Goal: Information Seeking & Learning: Learn about a topic

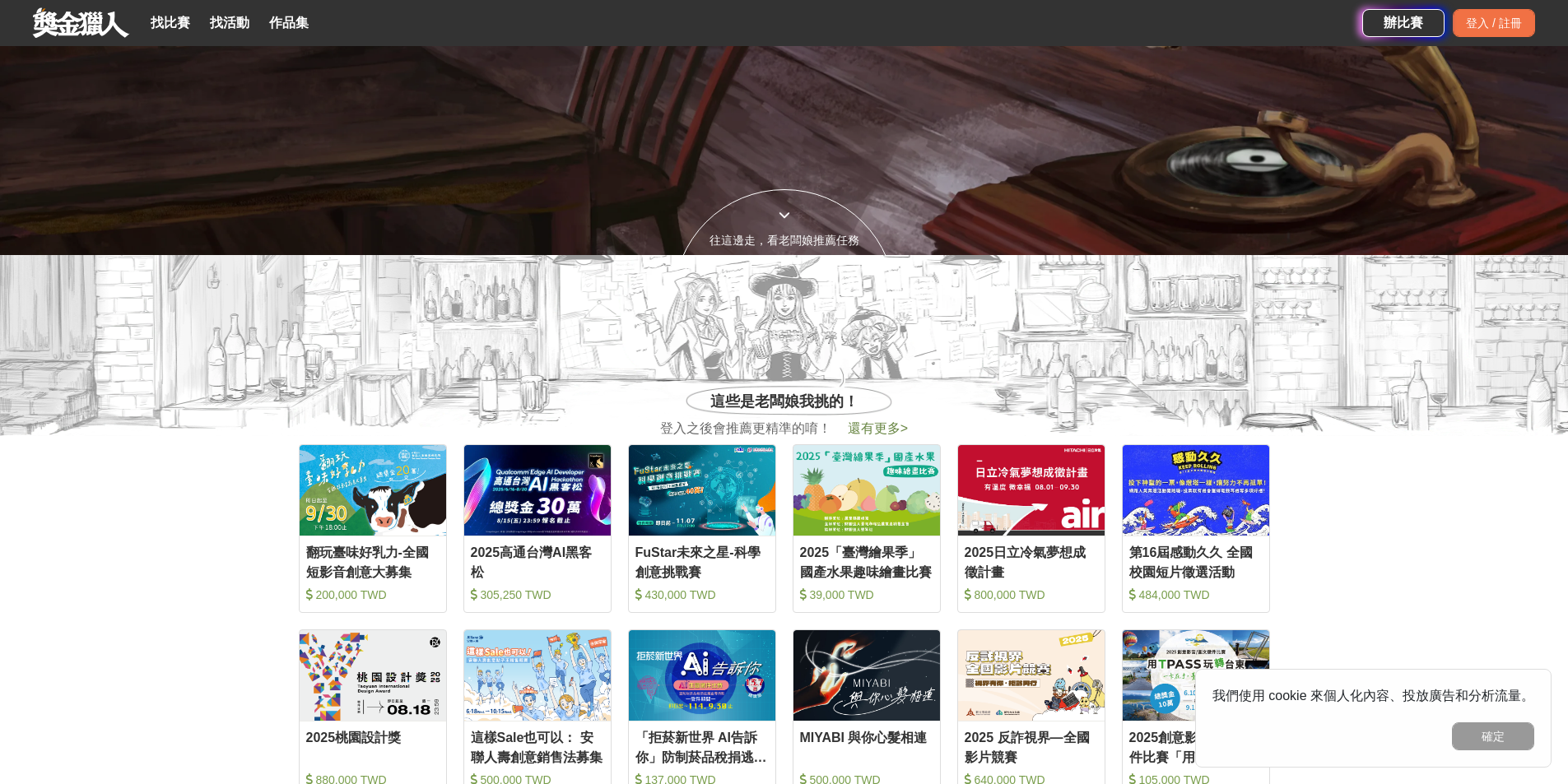
scroll to position [823, 0]
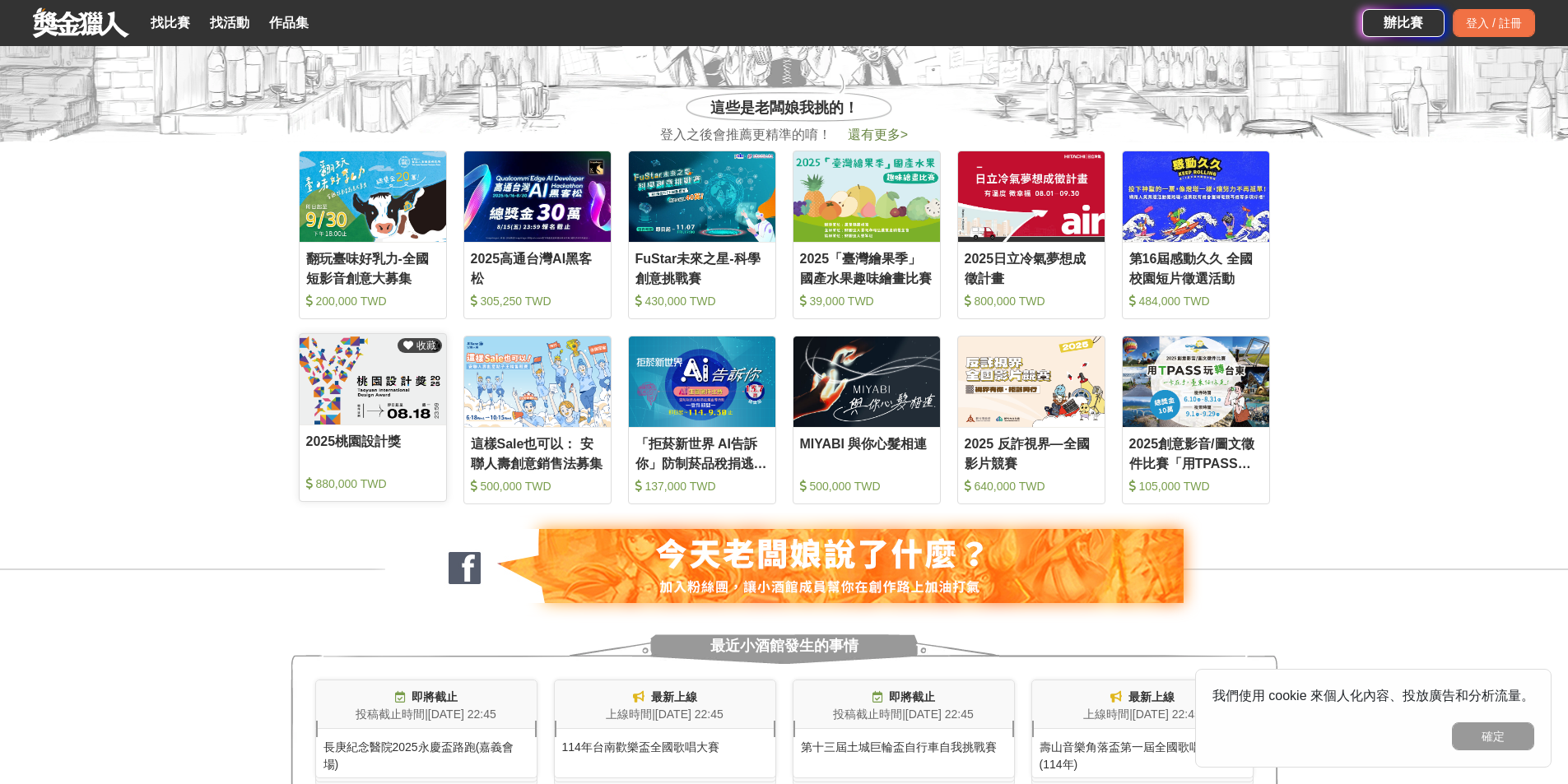
click at [371, 418] on img at bounding box center [373, 379] width 146 height 90
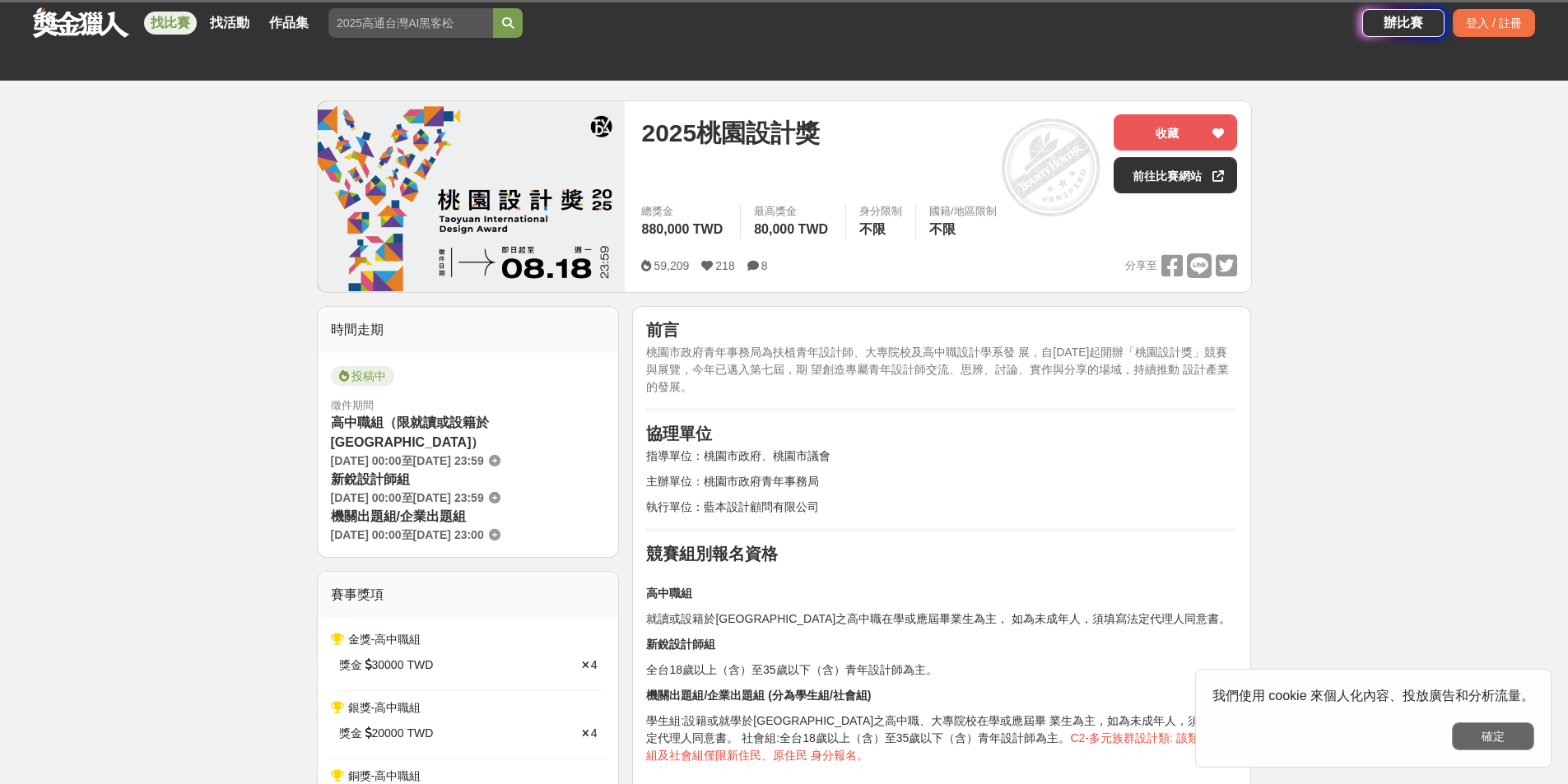
click at [1509, 739] on button "確定" at bounding box center [1492, 736] width 82 height 28
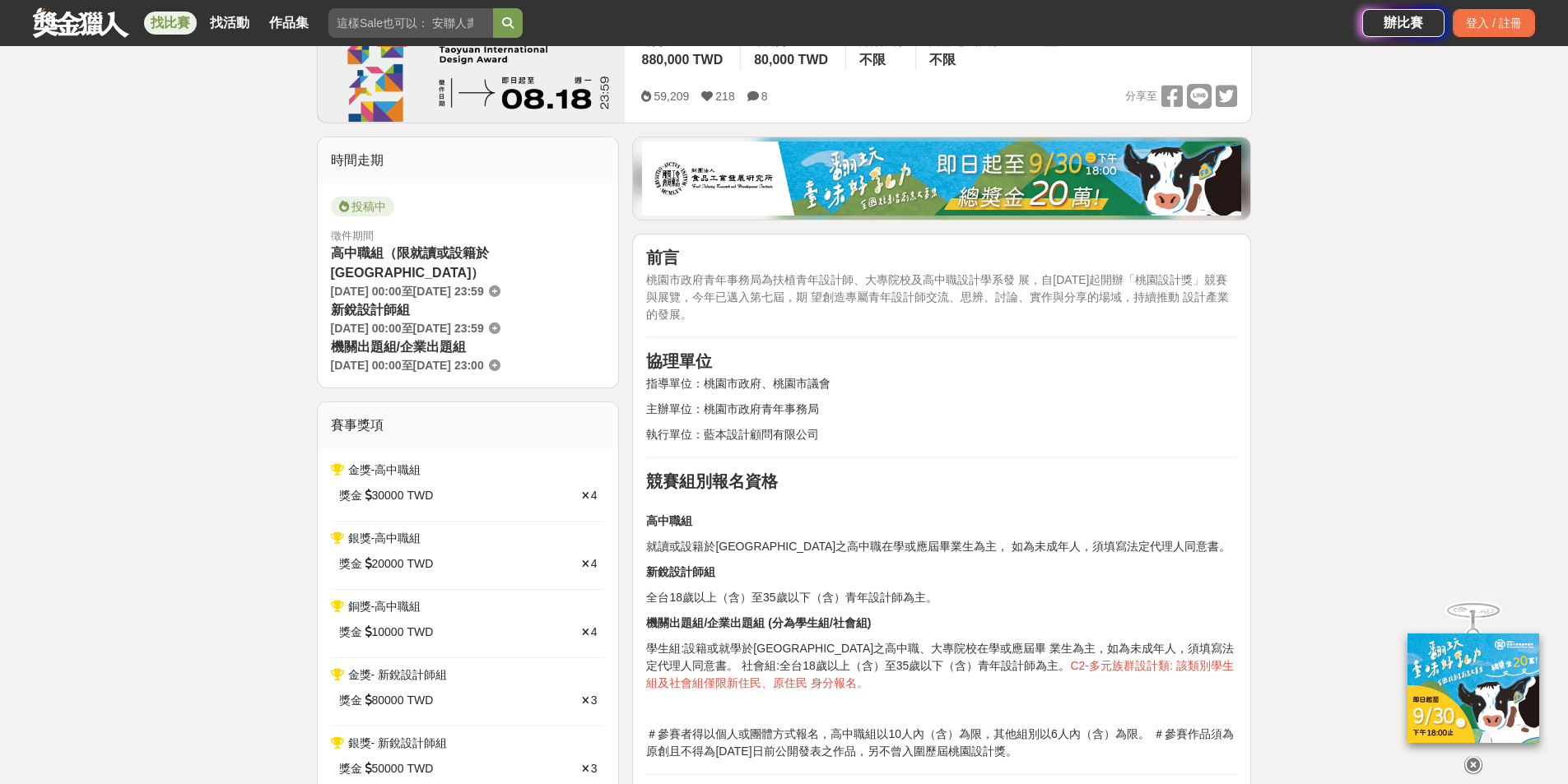
scroll to position [82, 0]
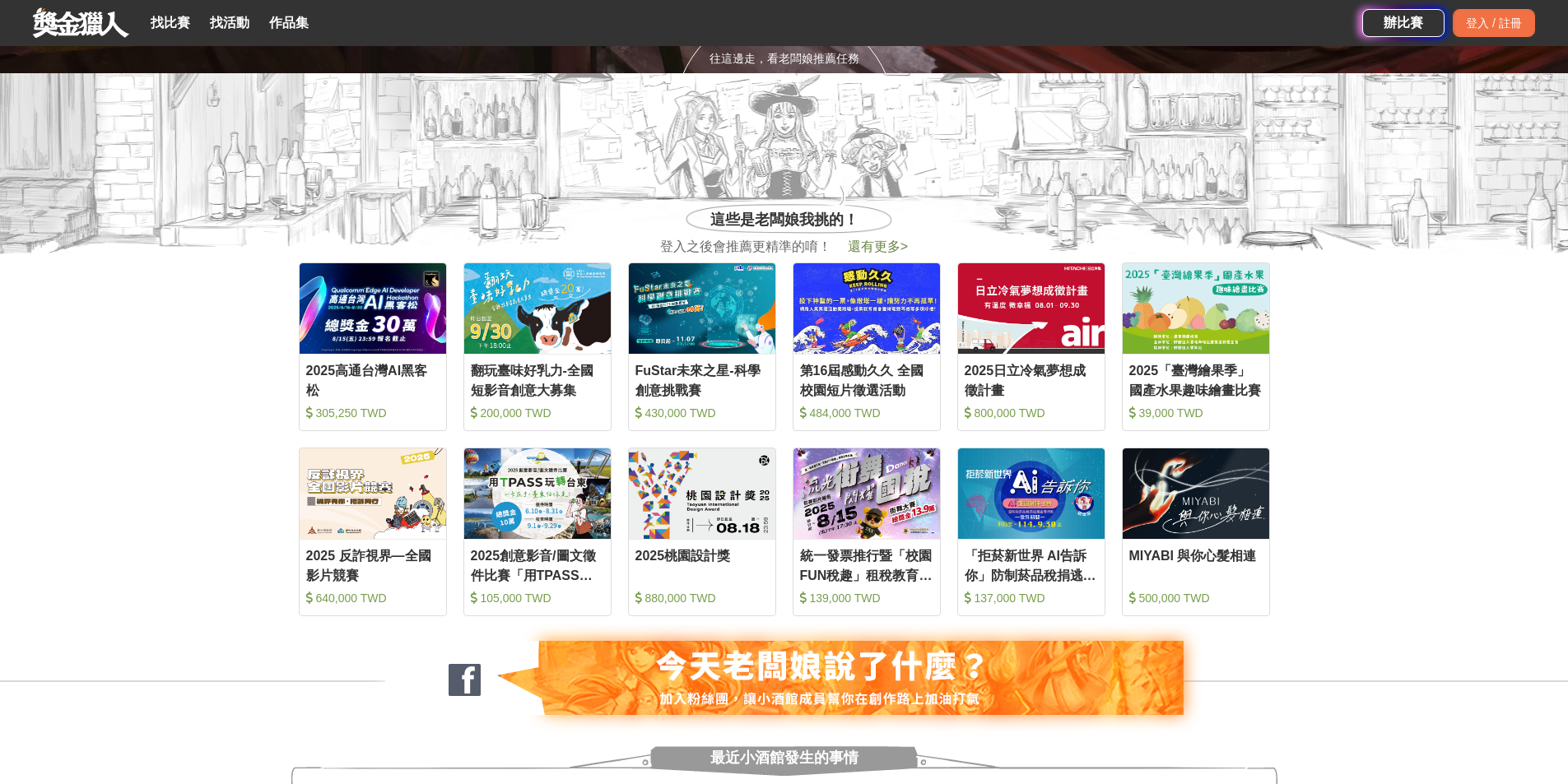
scroll to position [741, 0]
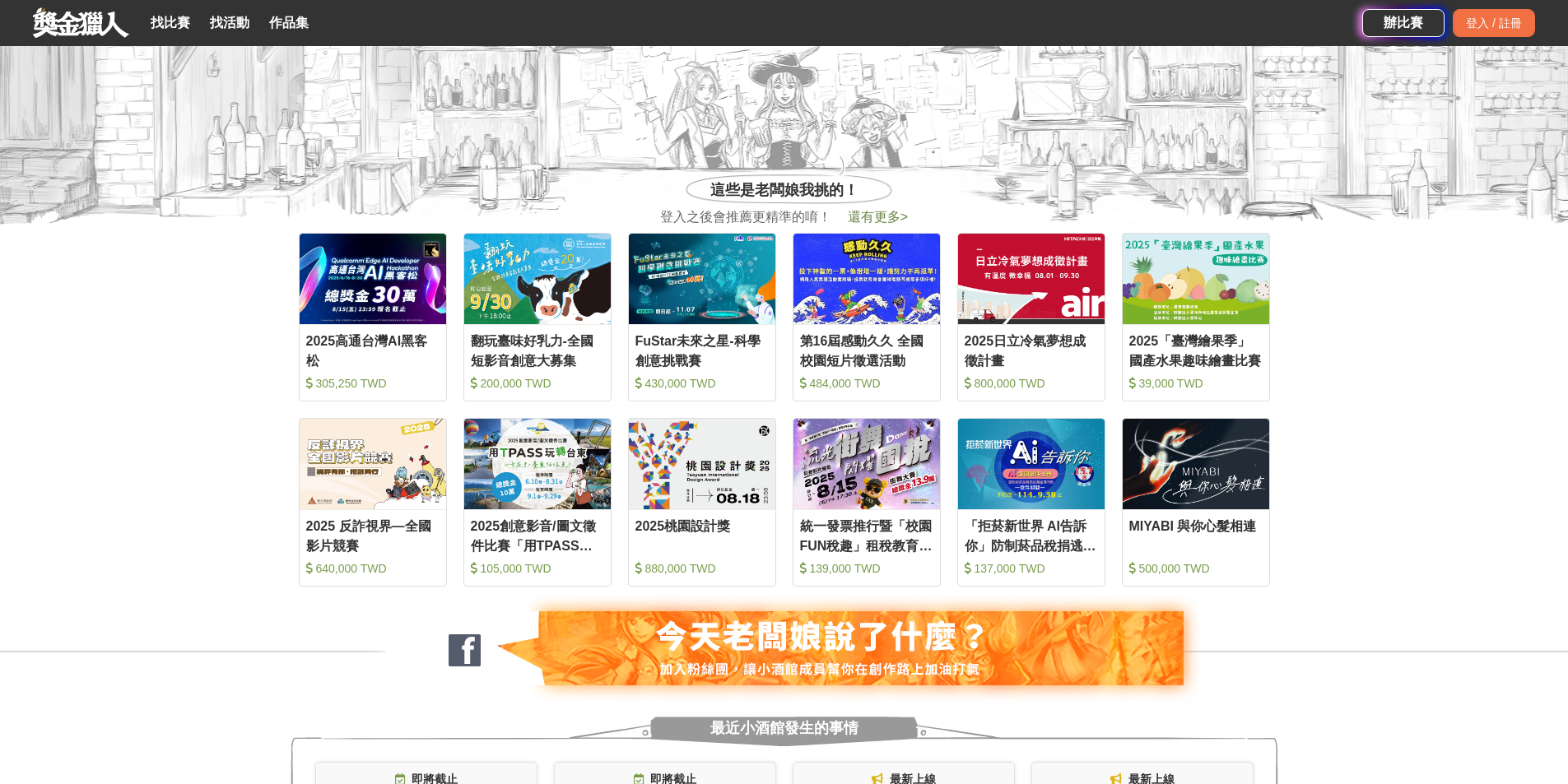
click at [1453, 578] on section "收藏 2025高通台灣AI黑客松 305,250 TWD 收藏 翻玩臺味好乳力-全國短影音創意大募集 200,000 TWD 收藏 FuStar未來之星-科學…" at bounding box center [784, 410] width 1568 height 371
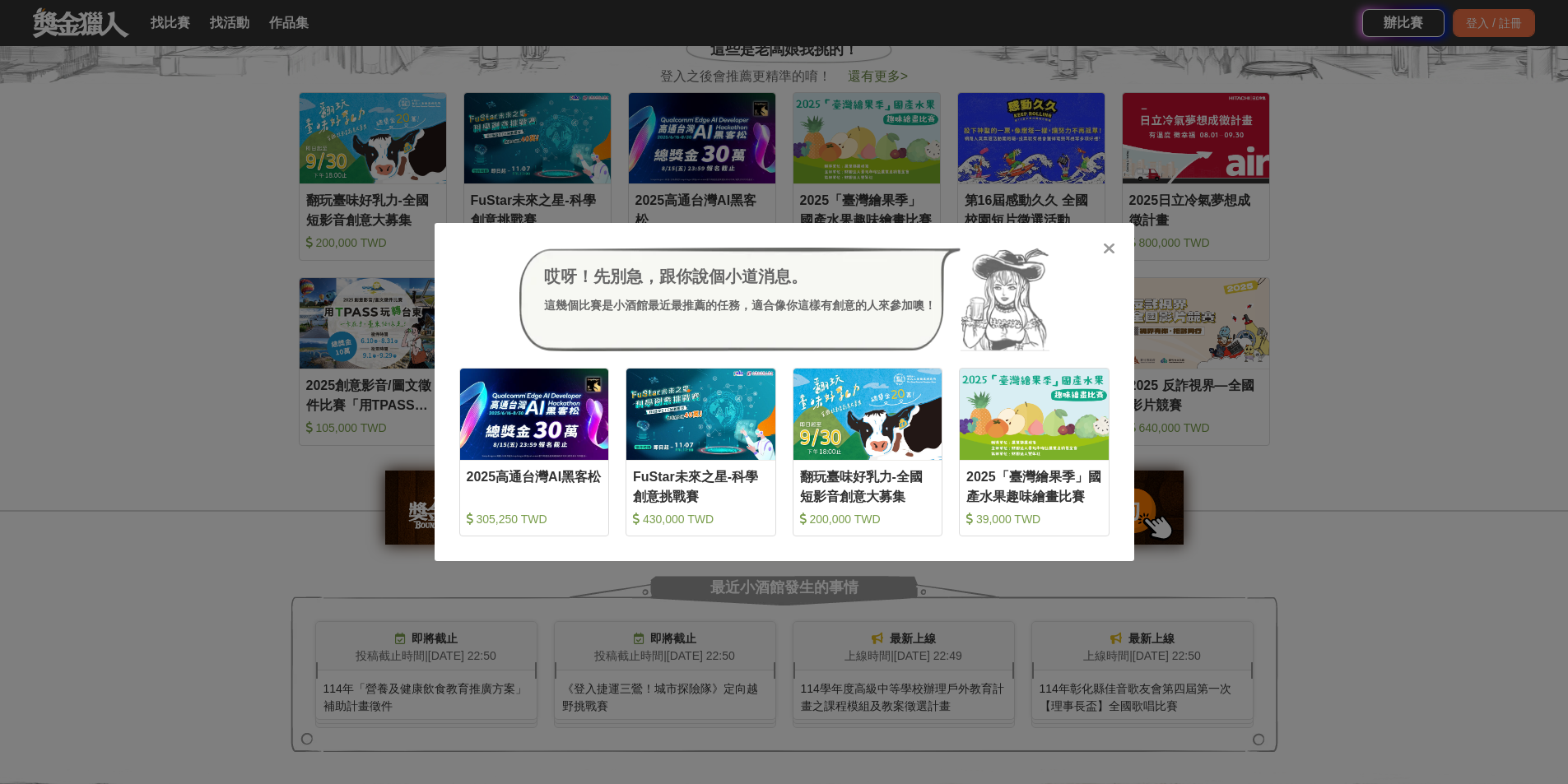
scroll to position [988, 0]
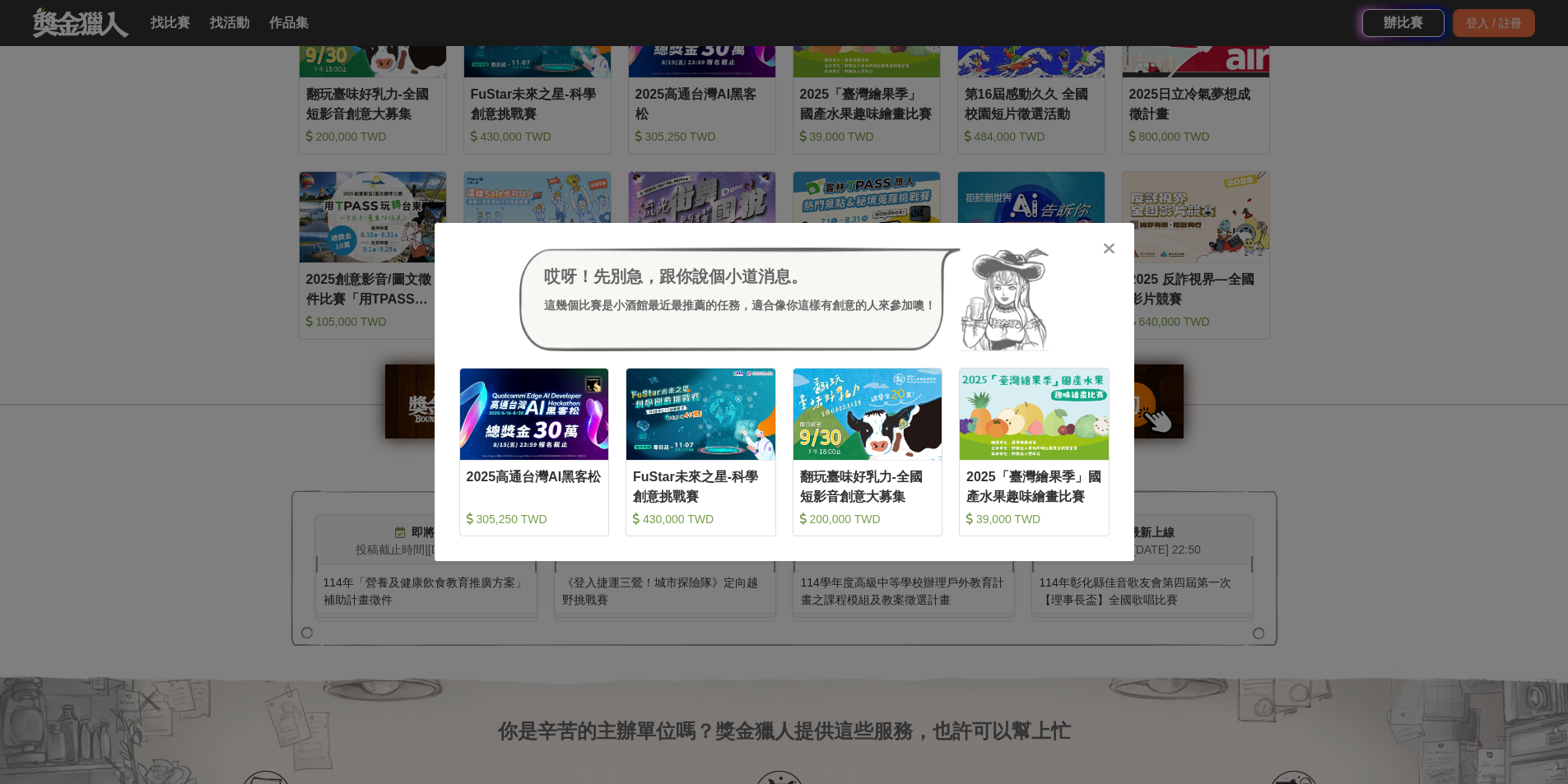
click at [1109, 245] on icon at bounding box center [1109, 248] width 13 height 16
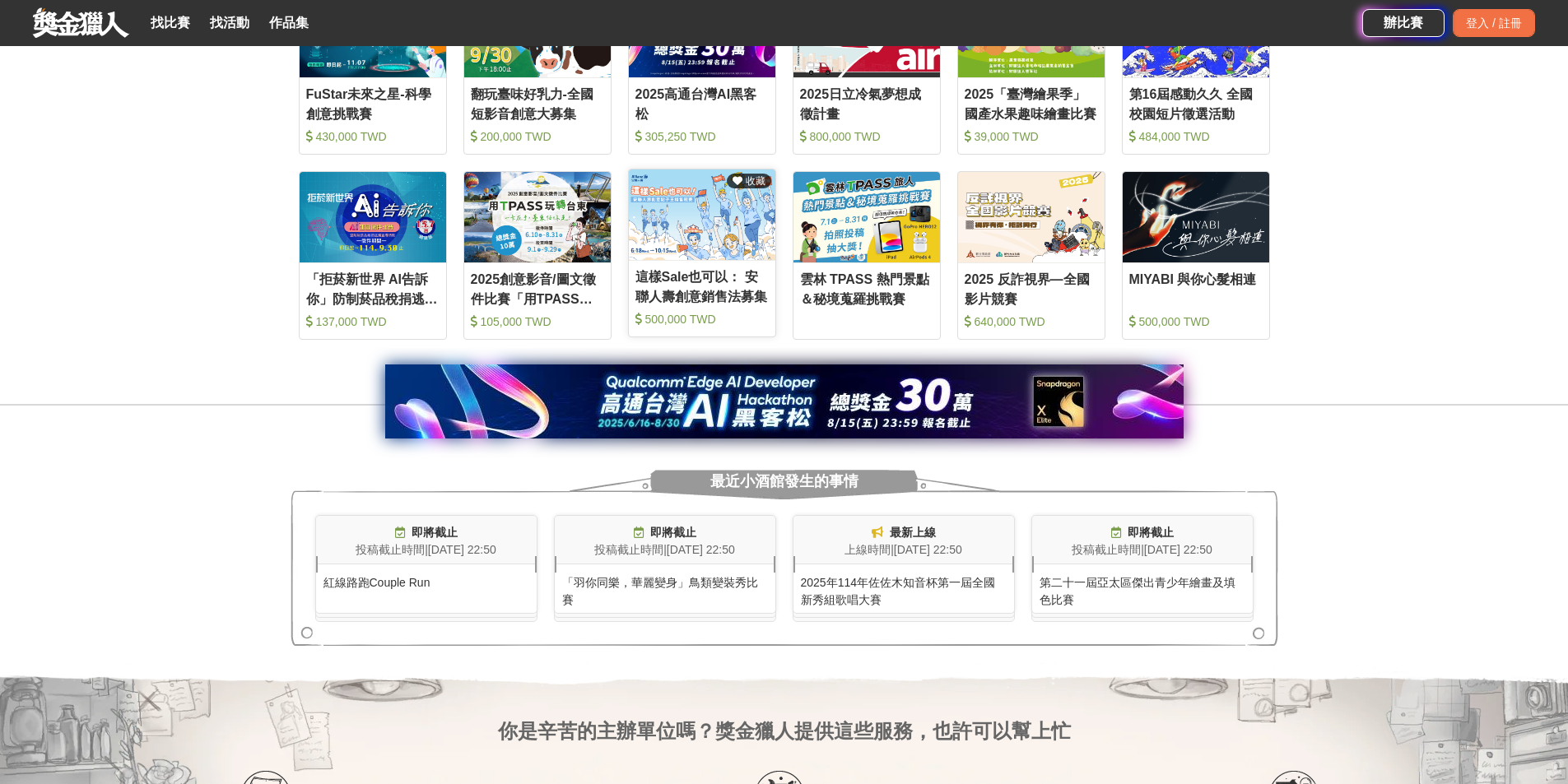
click at [681, 203] on img at bounding box center [702, 215] width 146 height 90
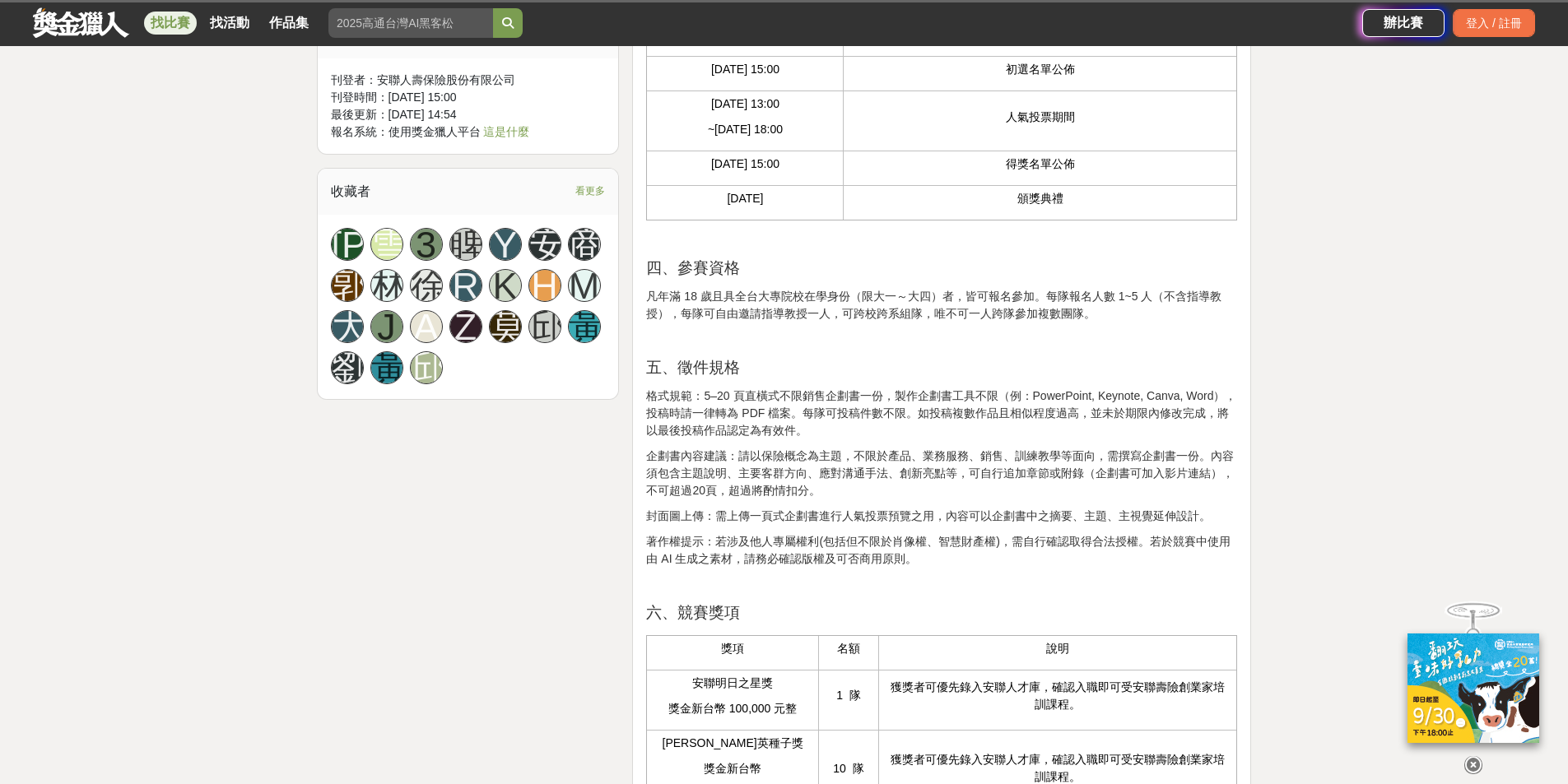
scroll to position [823, 0]
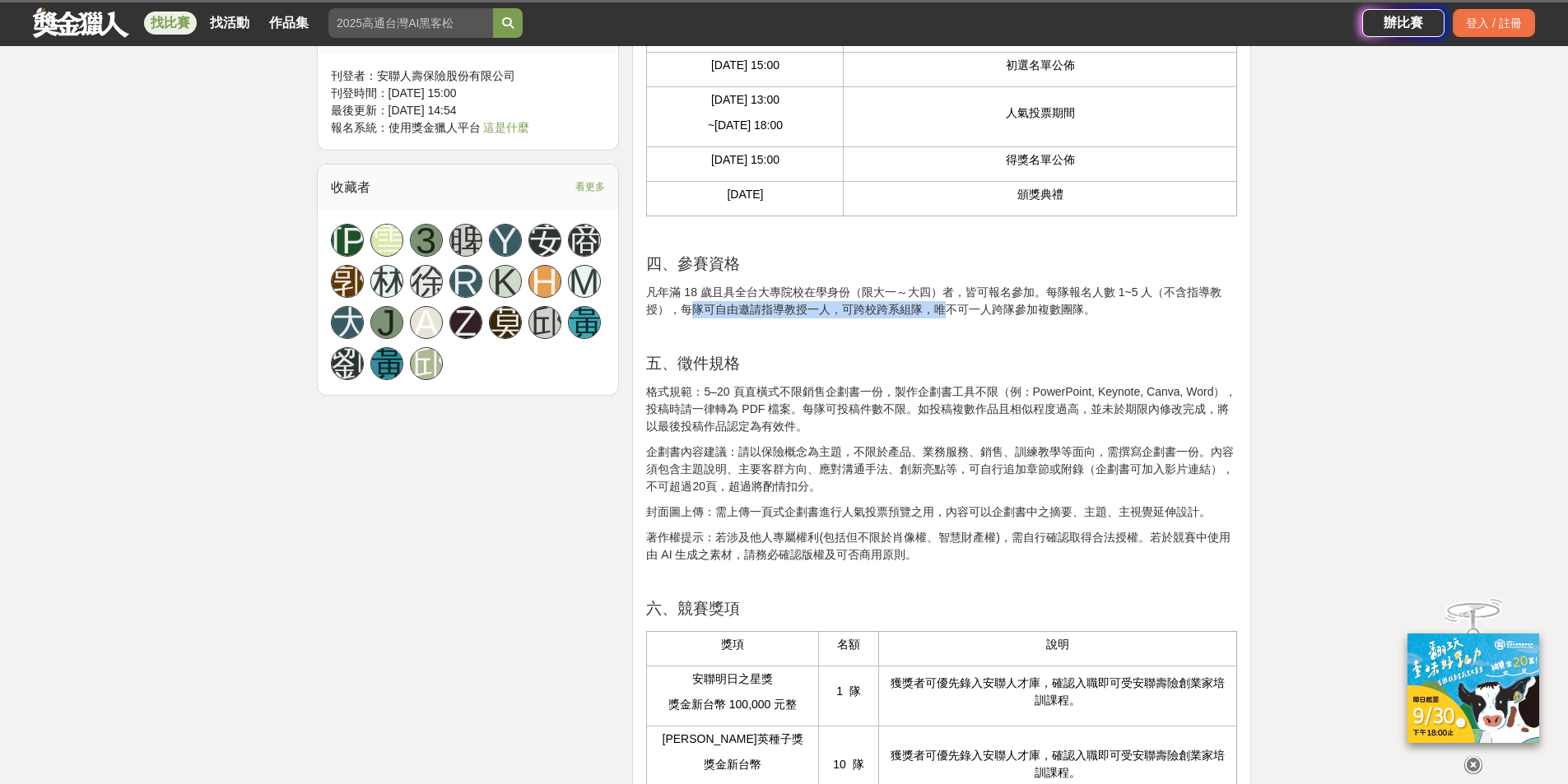
drag, startPoint x: 686, startPoint y: 346, endPoint x: 945, endPoint y: 346, distance: 259.0
click at [945, 318] on p "凡年滿 18 歲且具全台大專院校在學身份（限大一～大四）者，皆可報名參加。每隊報名人數 1~5 人（不含指導教授），每隊可自由邀請指導教授一人，可跨校跨系組隊…" at bounding box center [941, 301] width 591 height 34
click at [977, 318] on p "凡年滿 18 歲且具全台大專院校在學身份（限大一～大四）者，皆可報名參加。每隊報名人數 1~5 人（不含指導教授），每隊可自由邀請指導教授一人，可跨校跨系組隊…" at bounding box center [941, 301] width 591 height 34
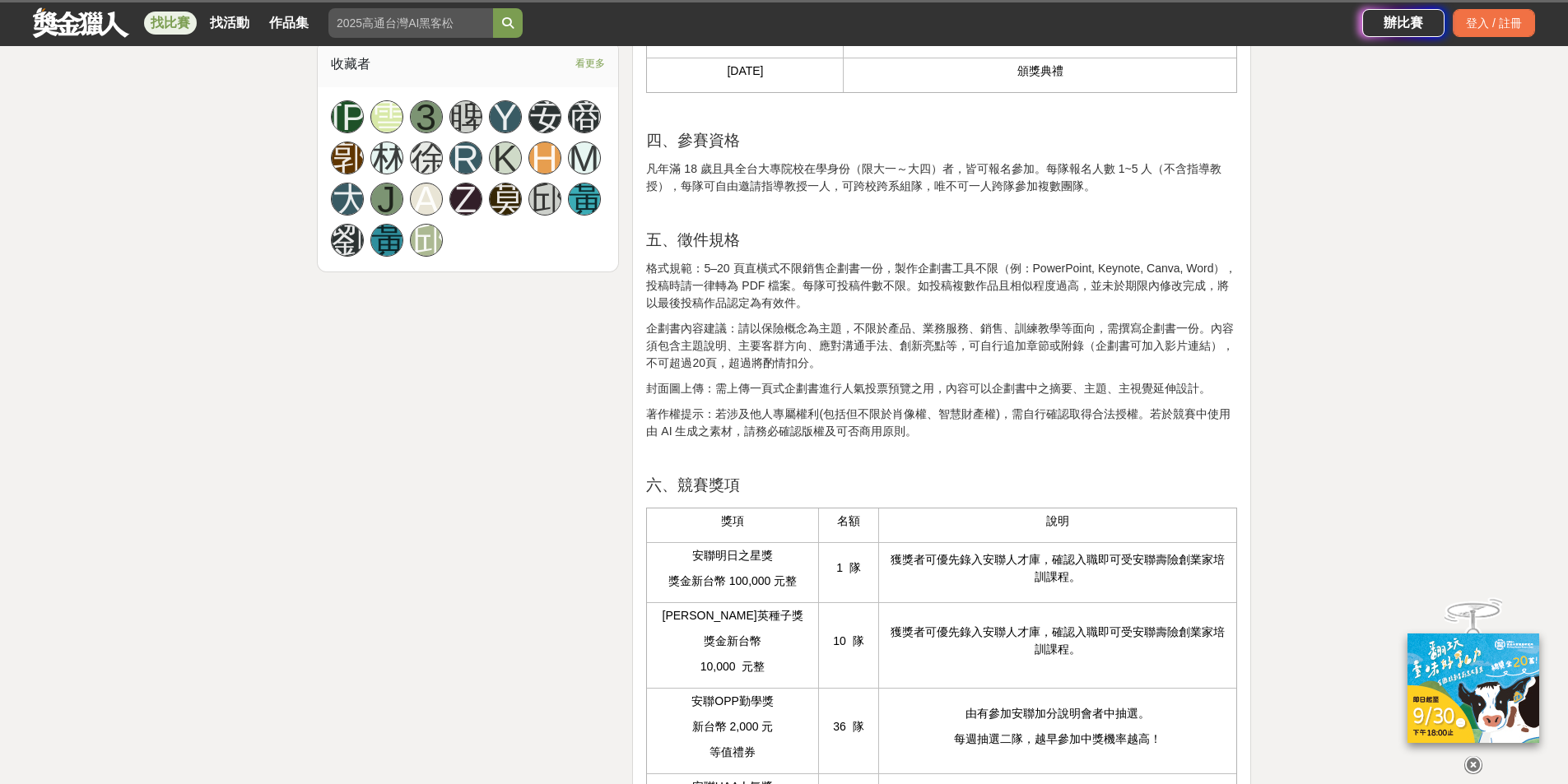
scroll to position [988, 0]
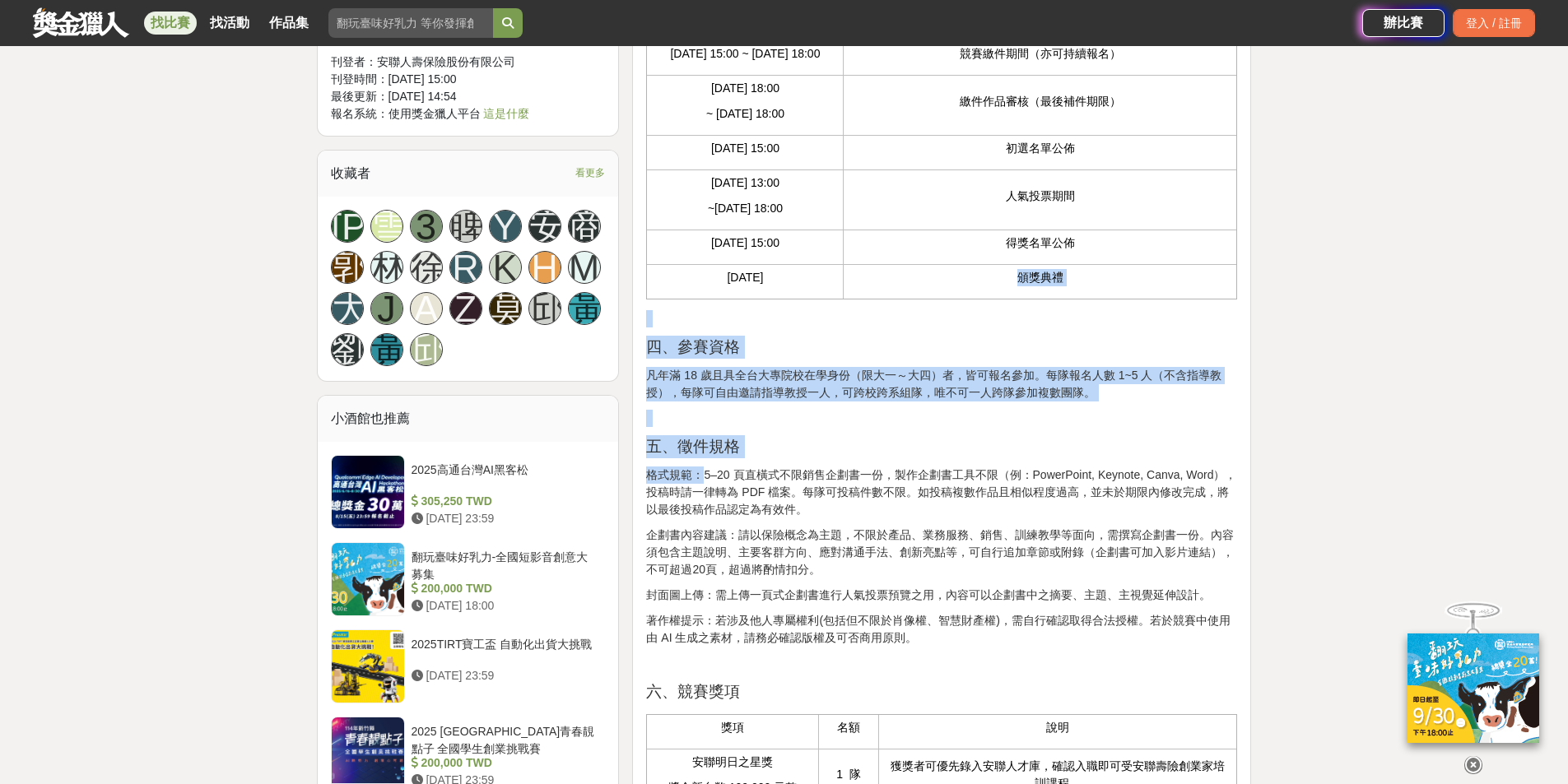
drag, startPoint x: 706, startPoint y: 257, endPoint x: 1011, endPoint y: 304, distance: 308.6
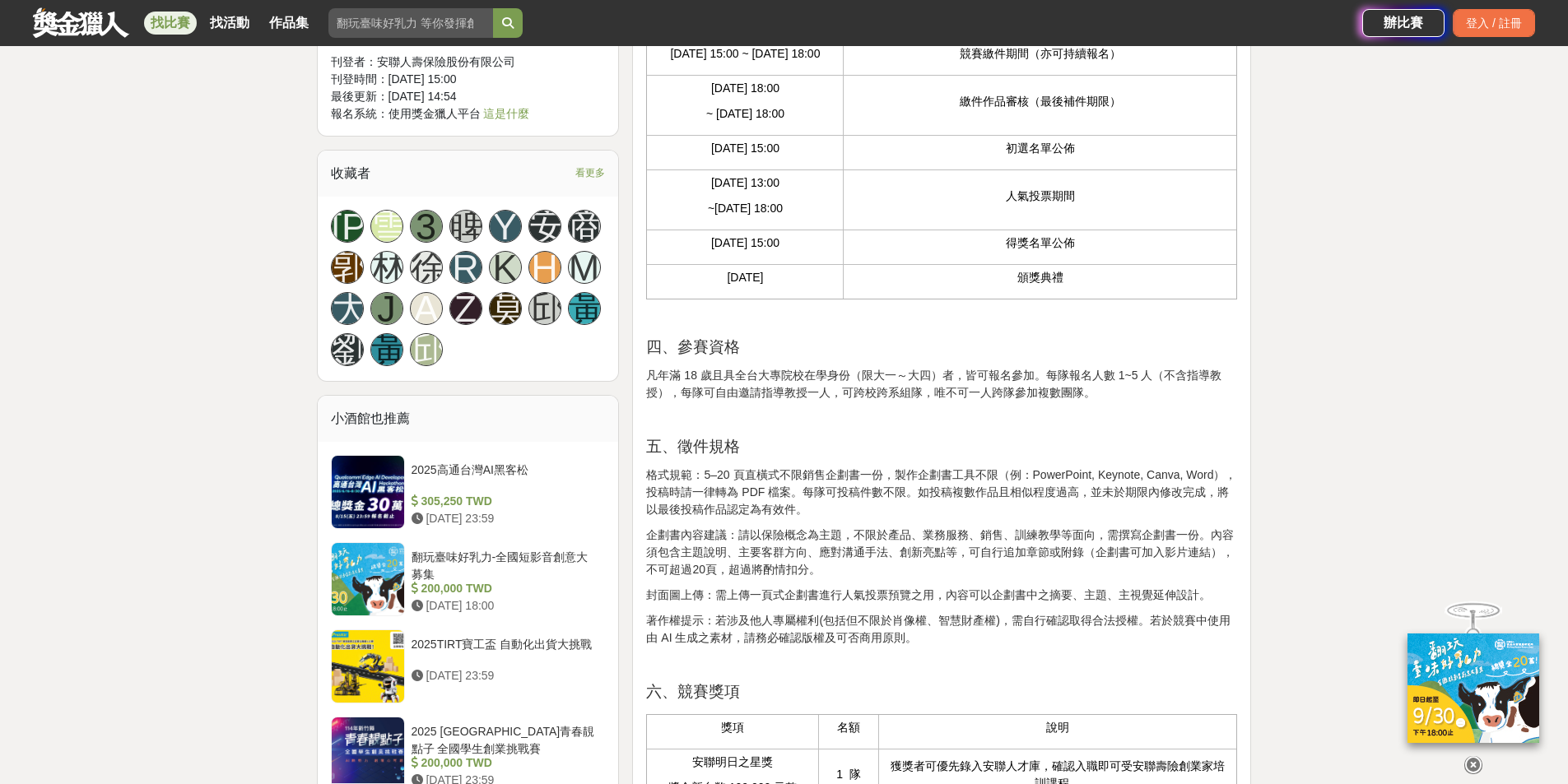
click at [1175, 509] on p "格式規範：5–20 頁直橫式不限銷售企劃書一份，製作企劃書工具不限（例：PowerPoint, Keynote, Canva, Word），投稿時請一律轉為 …" at bounding box center [941, 492] width 591 height 51
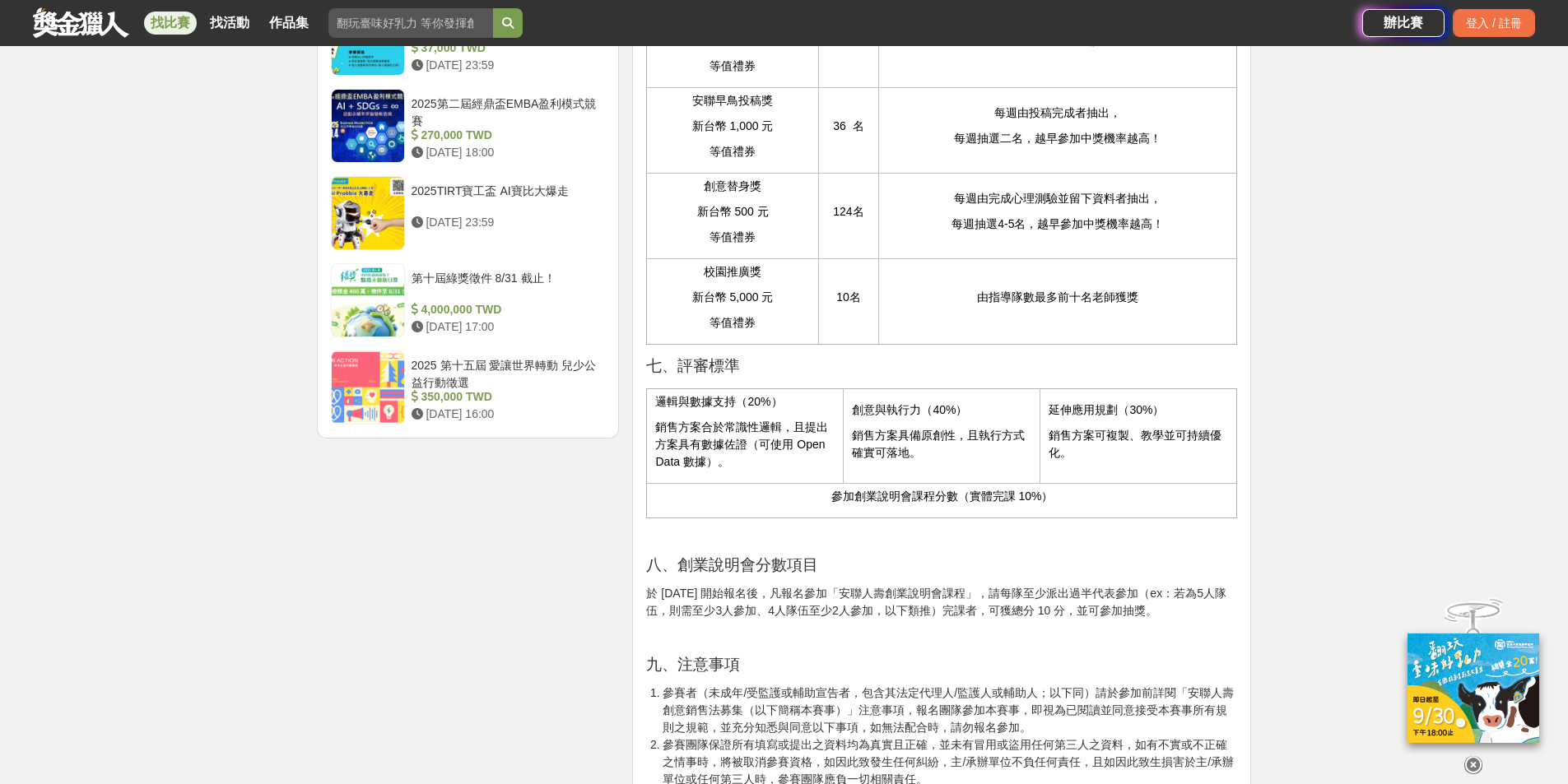
scroll to position [1811, 0]
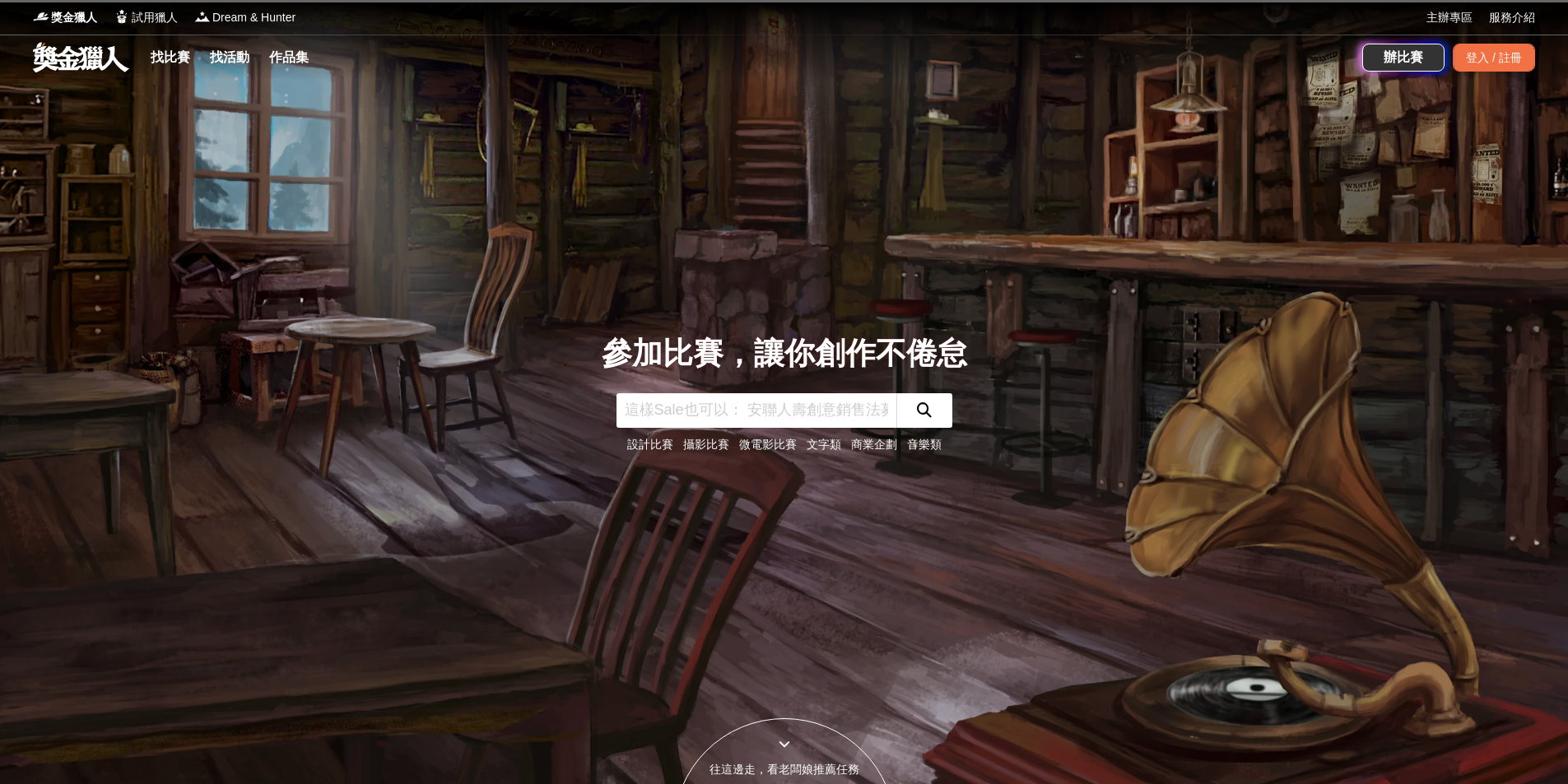
click at [891, 446] on link "商業企劃" at bounding box center [873, 444] width 46 height 14
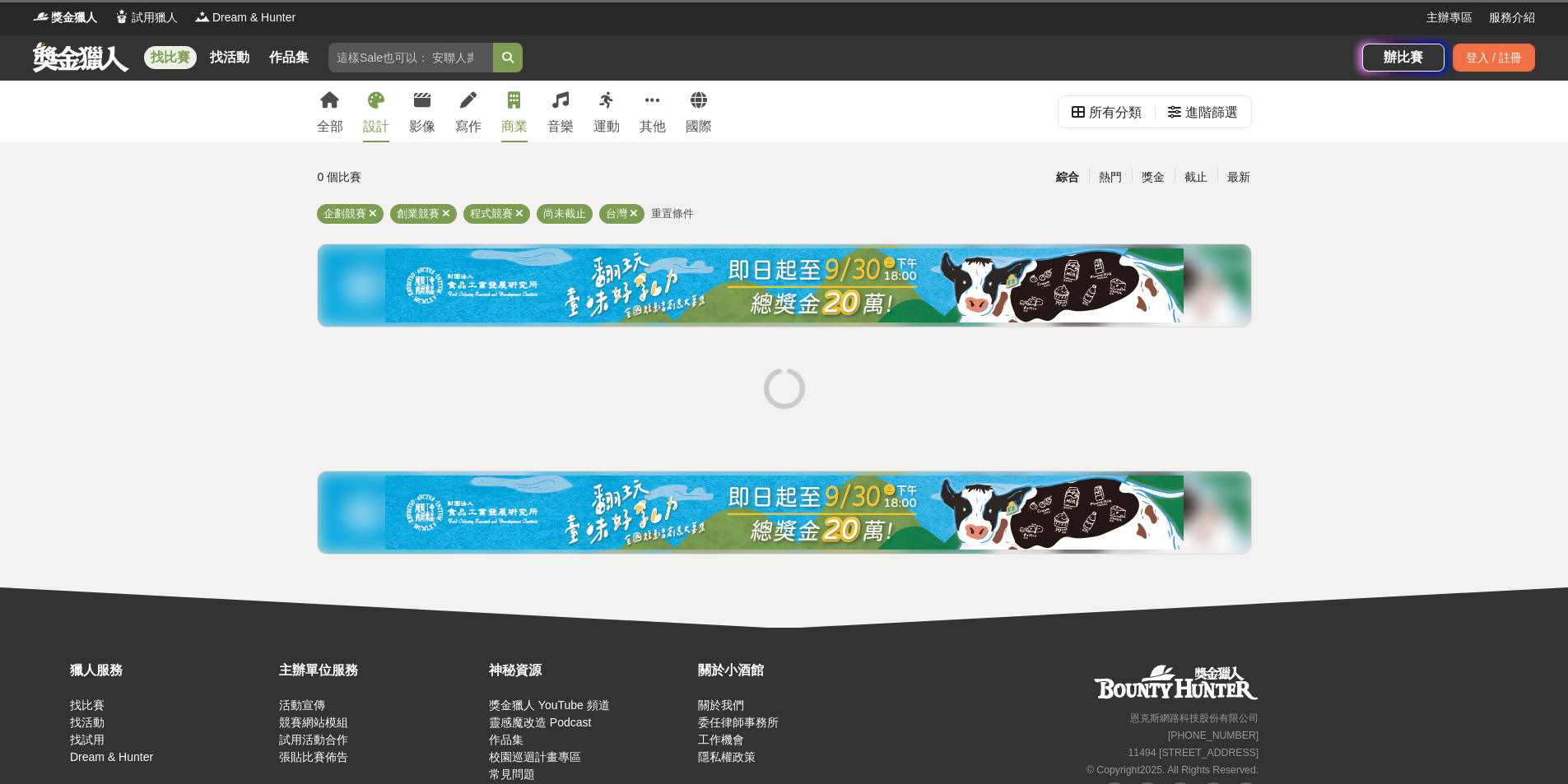
click at [387, 118] on div "設計" at bounding box center [375, 127] width 26 height 20
click at [105, 62] on link at bounding box center [81, 57] width 99 height 32
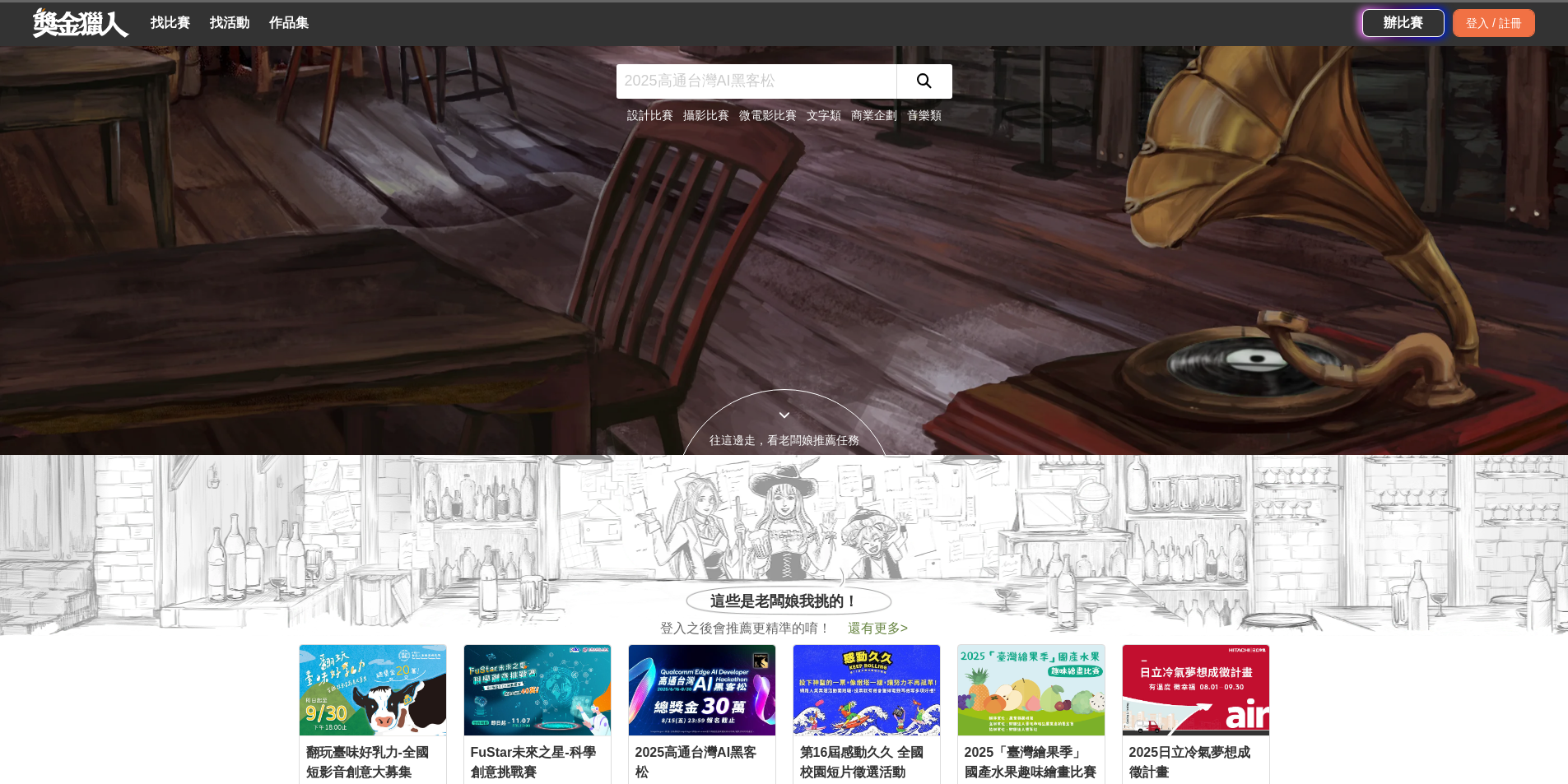
click at [652, 115] on link "設計比賽" at bounding box center [650, 115] width 46 height 14
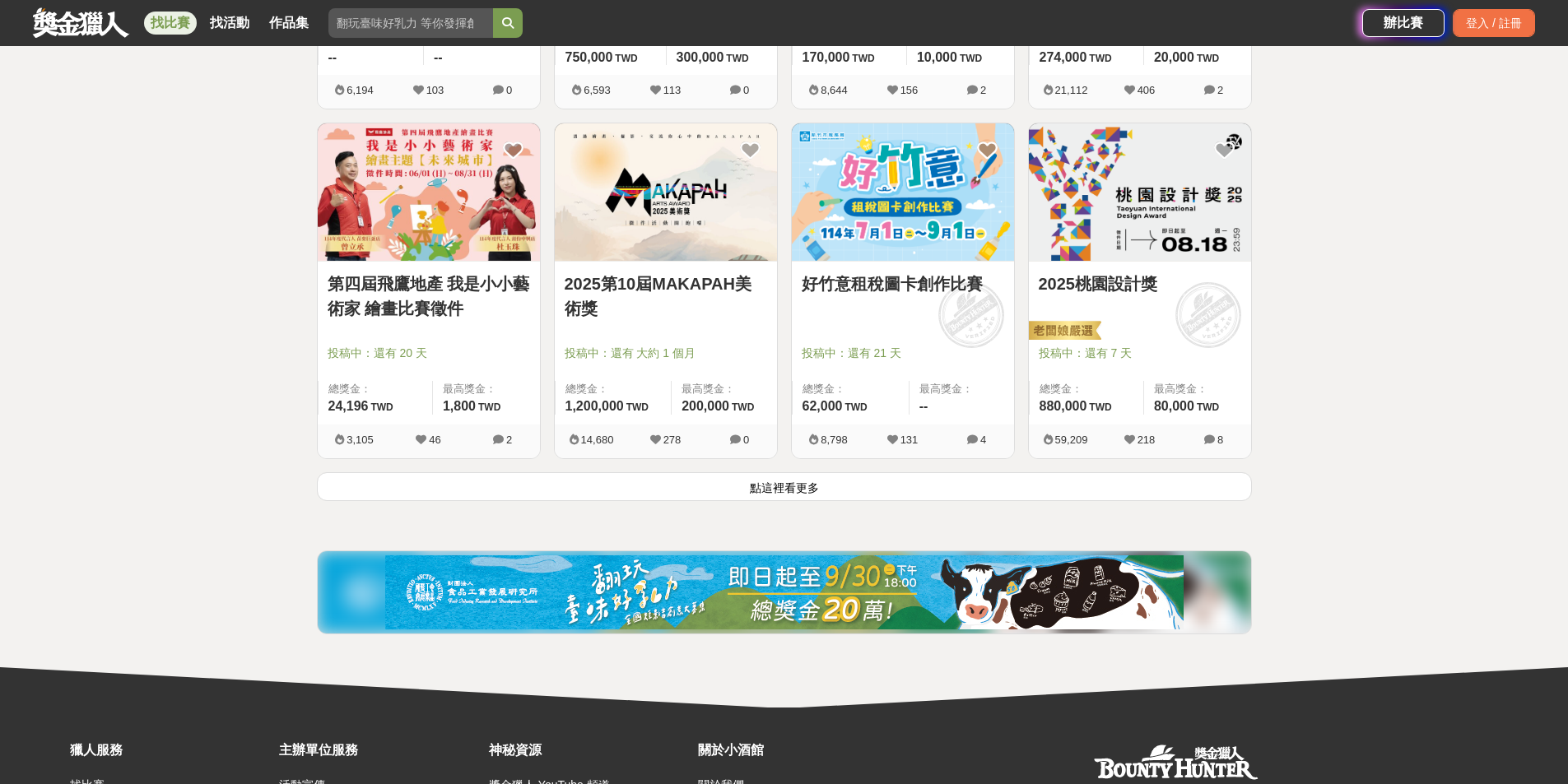
scroll to position [1988, 0]
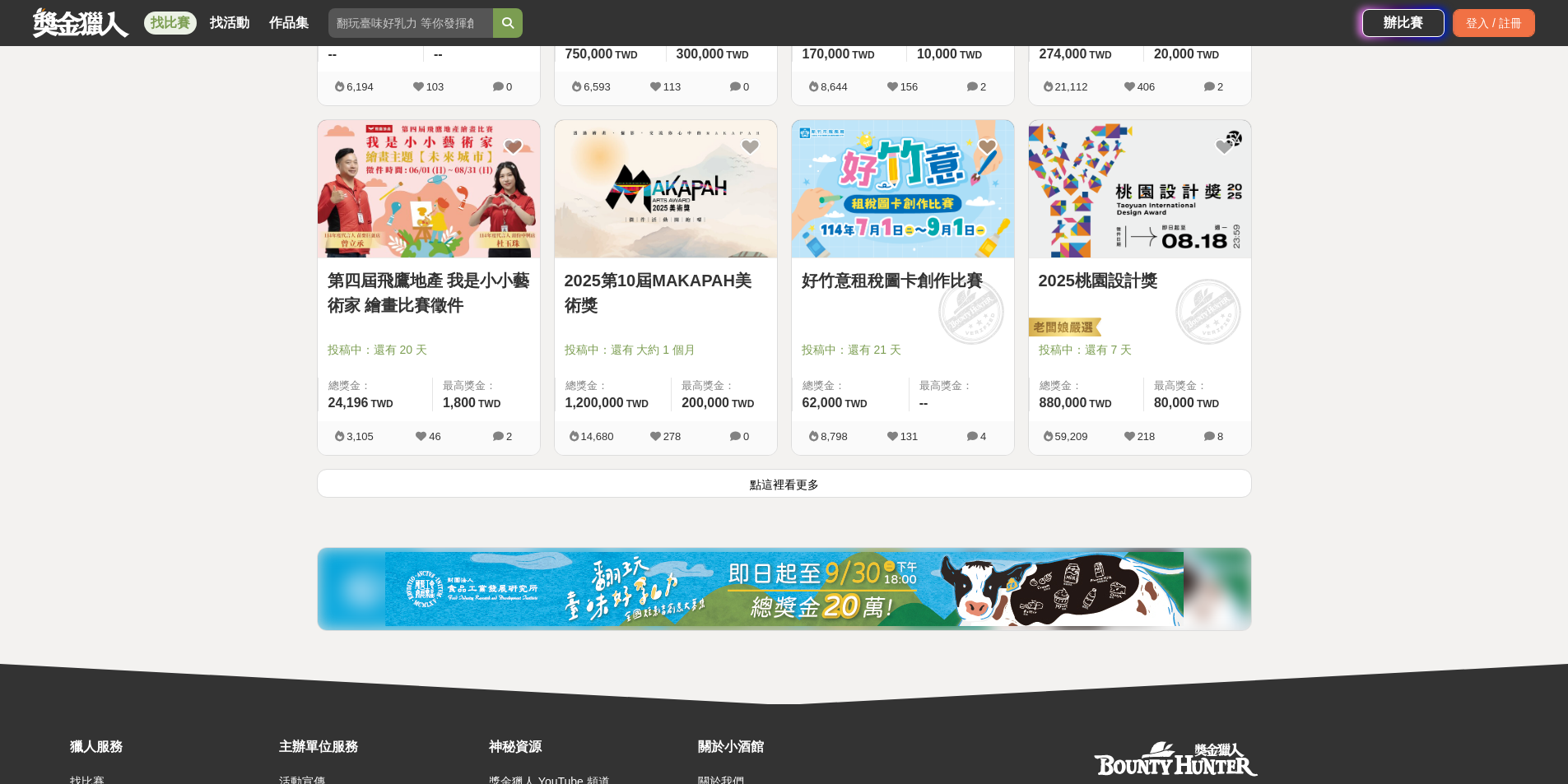
click at [1143, 221] on img at bounding box center [1139, 189] width 222 height 137
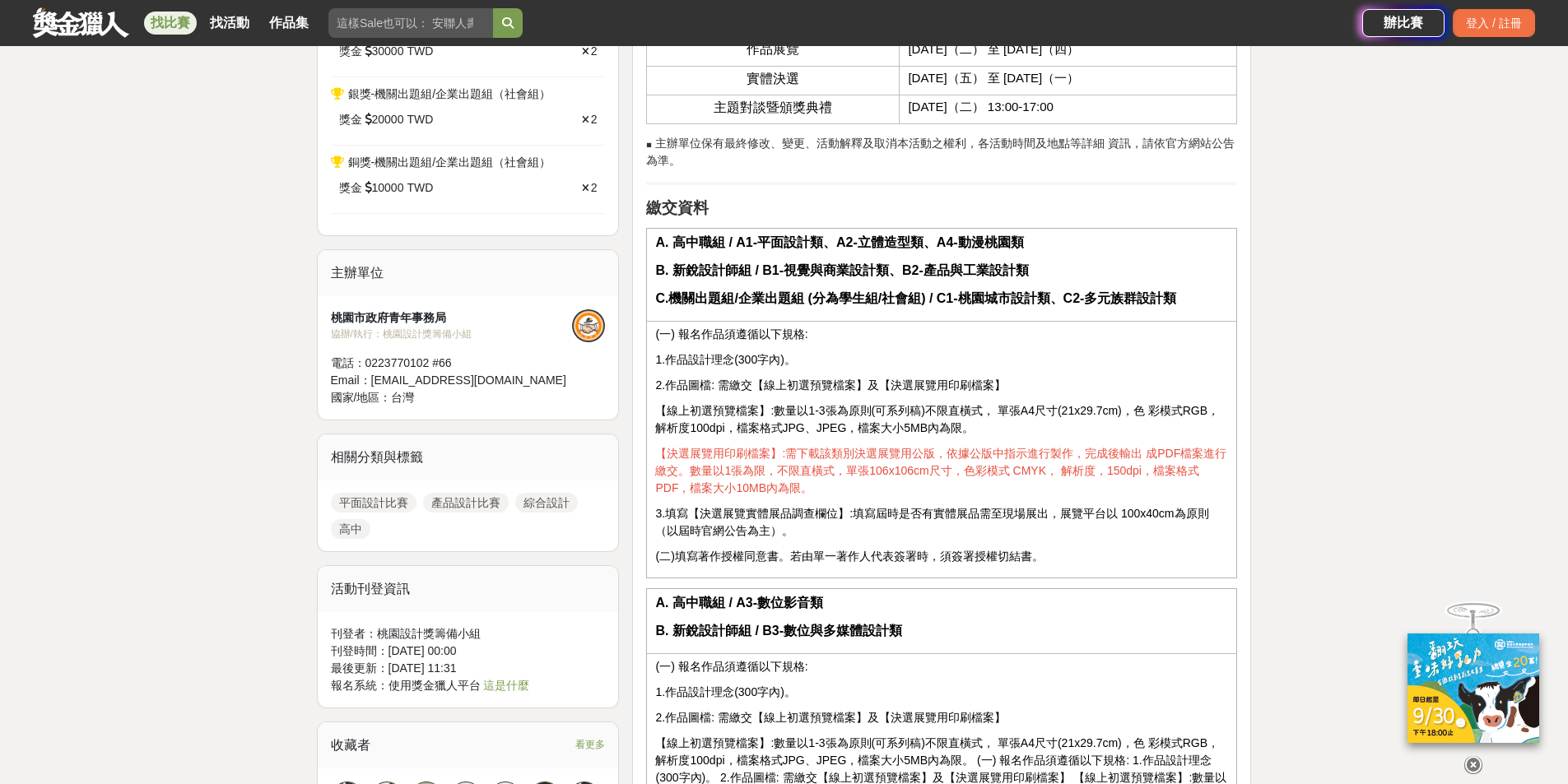
scroll to position [1399, 0]
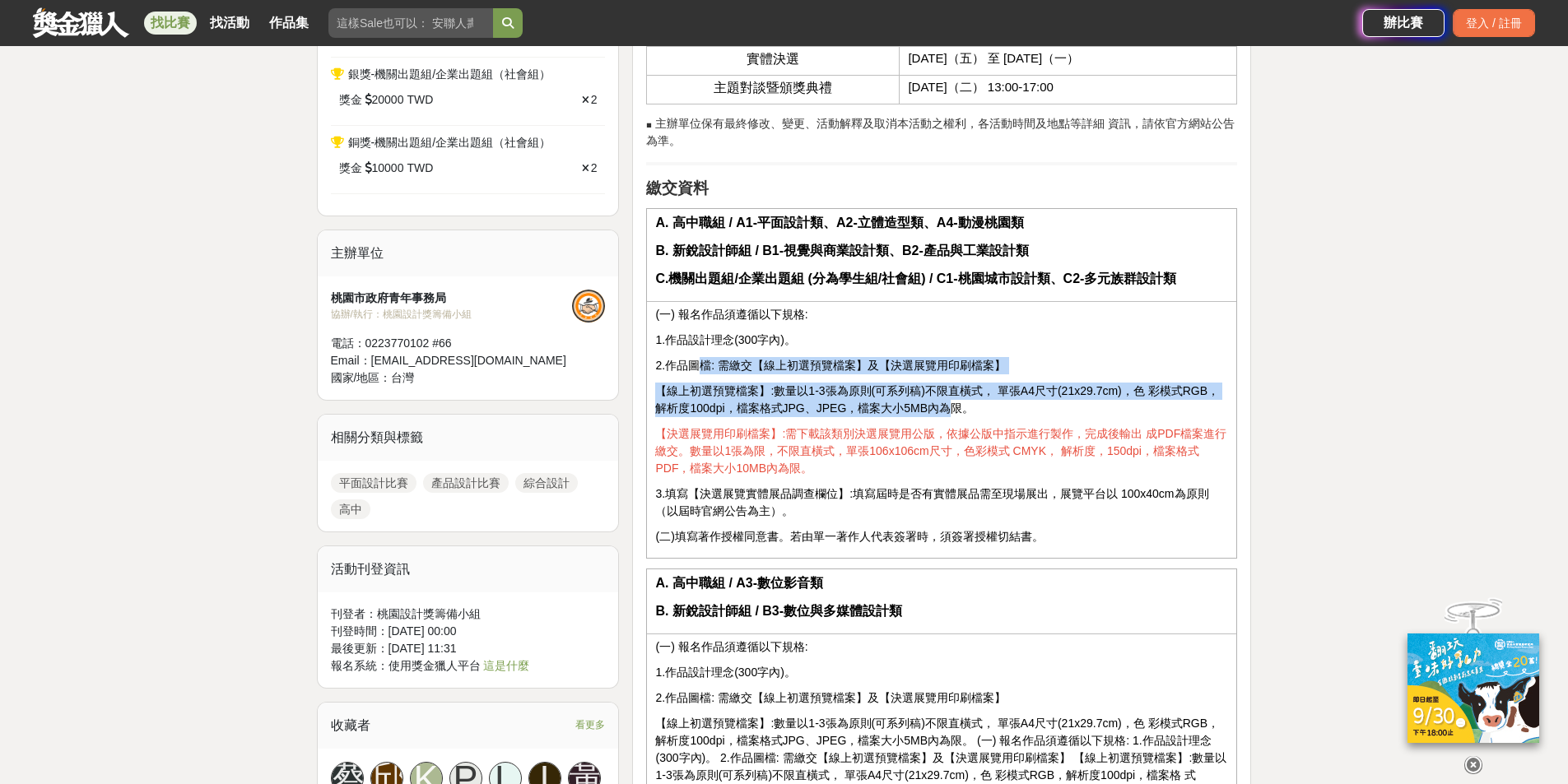
drag, startPoint x: 703, startPoint y: 371, endPoint x: 938, endPoint y: 409, distance: 238.1
click at [938, 409] on td "(一) 報名作品須遵循以下規格: 1.作品設計理念(300字內)。 2.作品圖檔: 需繳交【線上初選預覽檔案】及【決選展覽用印刷檔案】 【線上初選預覽檔案】:…" at bounding box center [942, 429] width 590 height 257
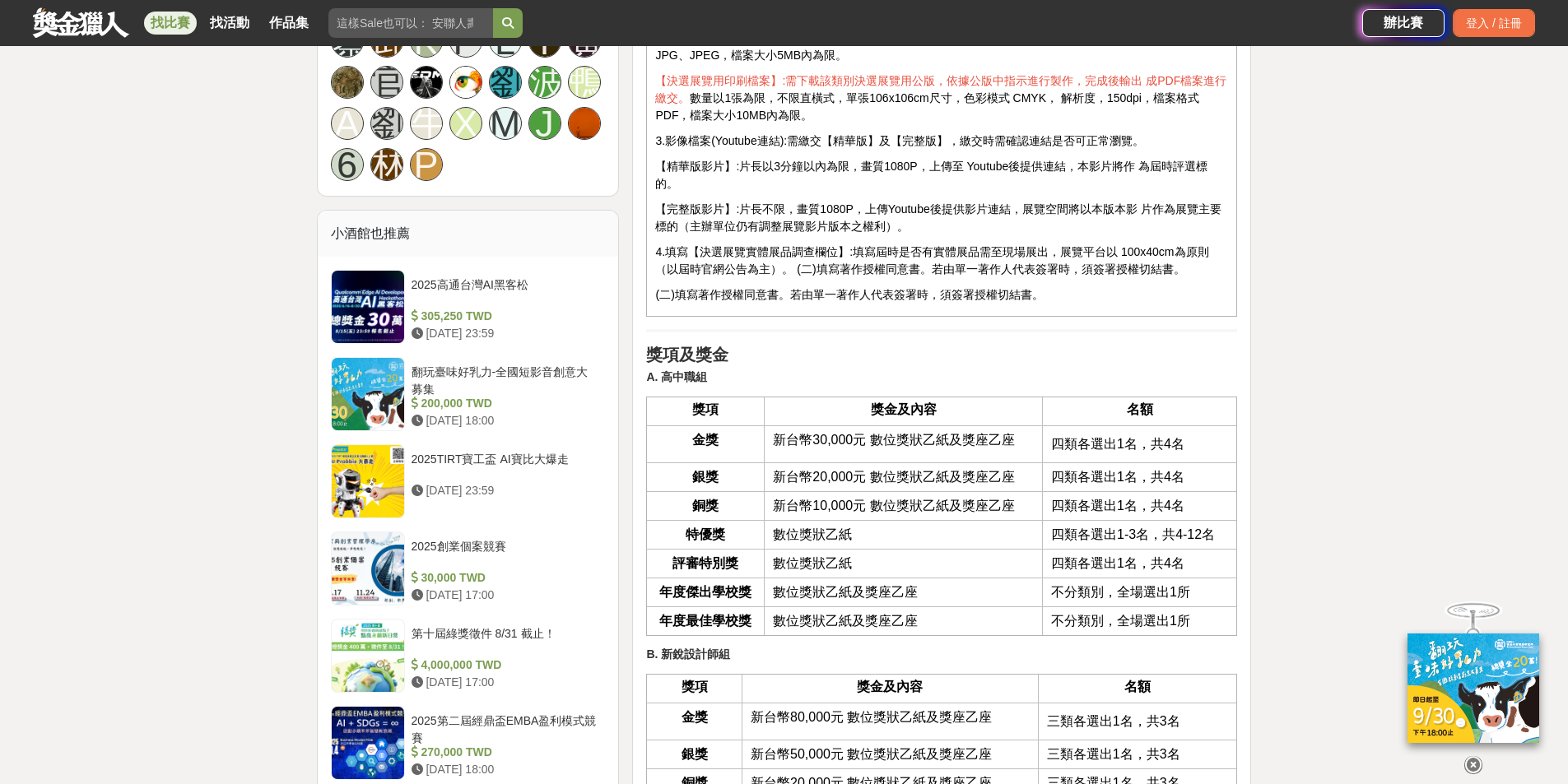
scroll to position [2140, 0]
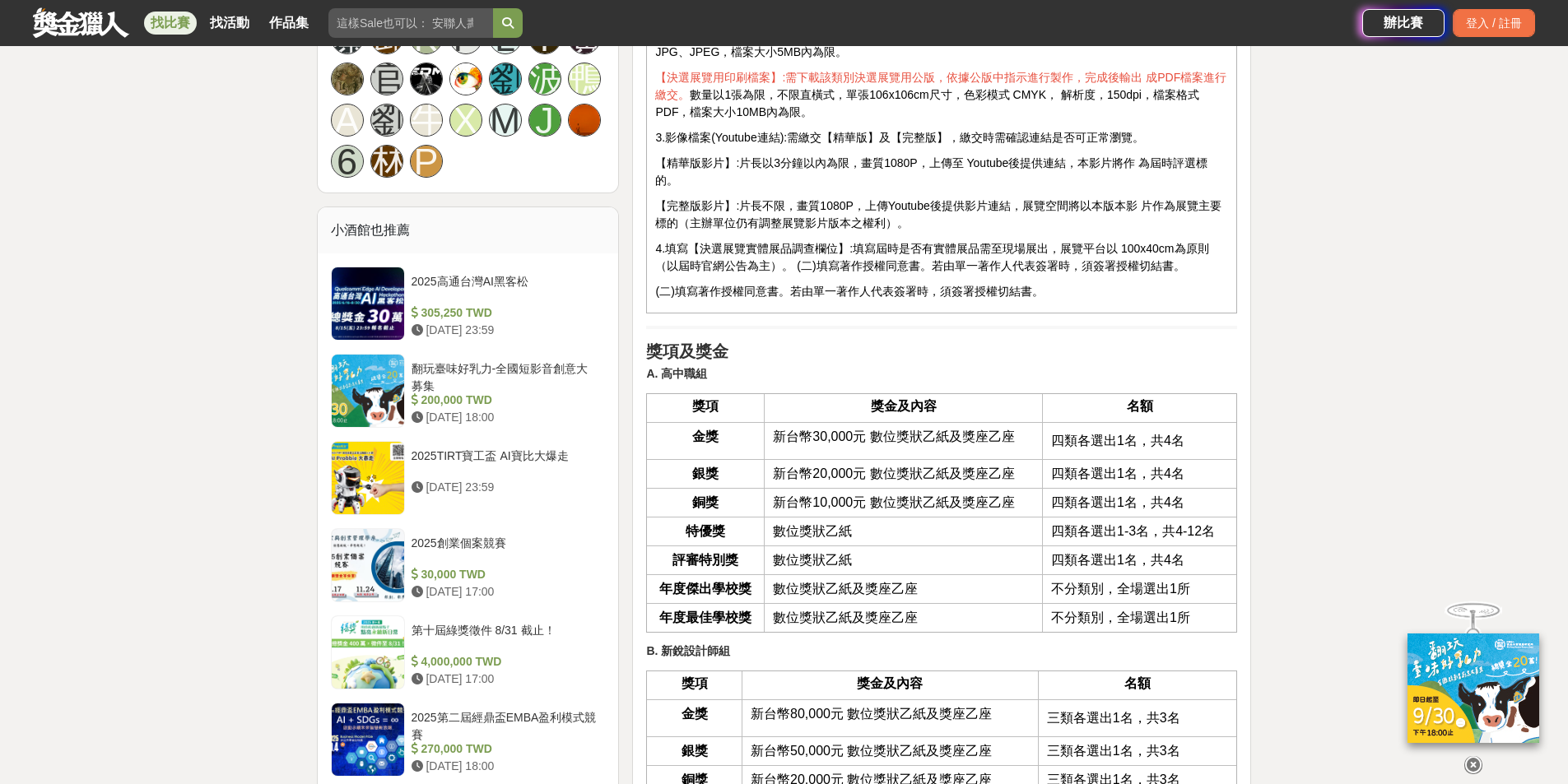
click at [937, 409] on h4 "獎金及內容" at bounding box center [903, 406] width 261 height 15
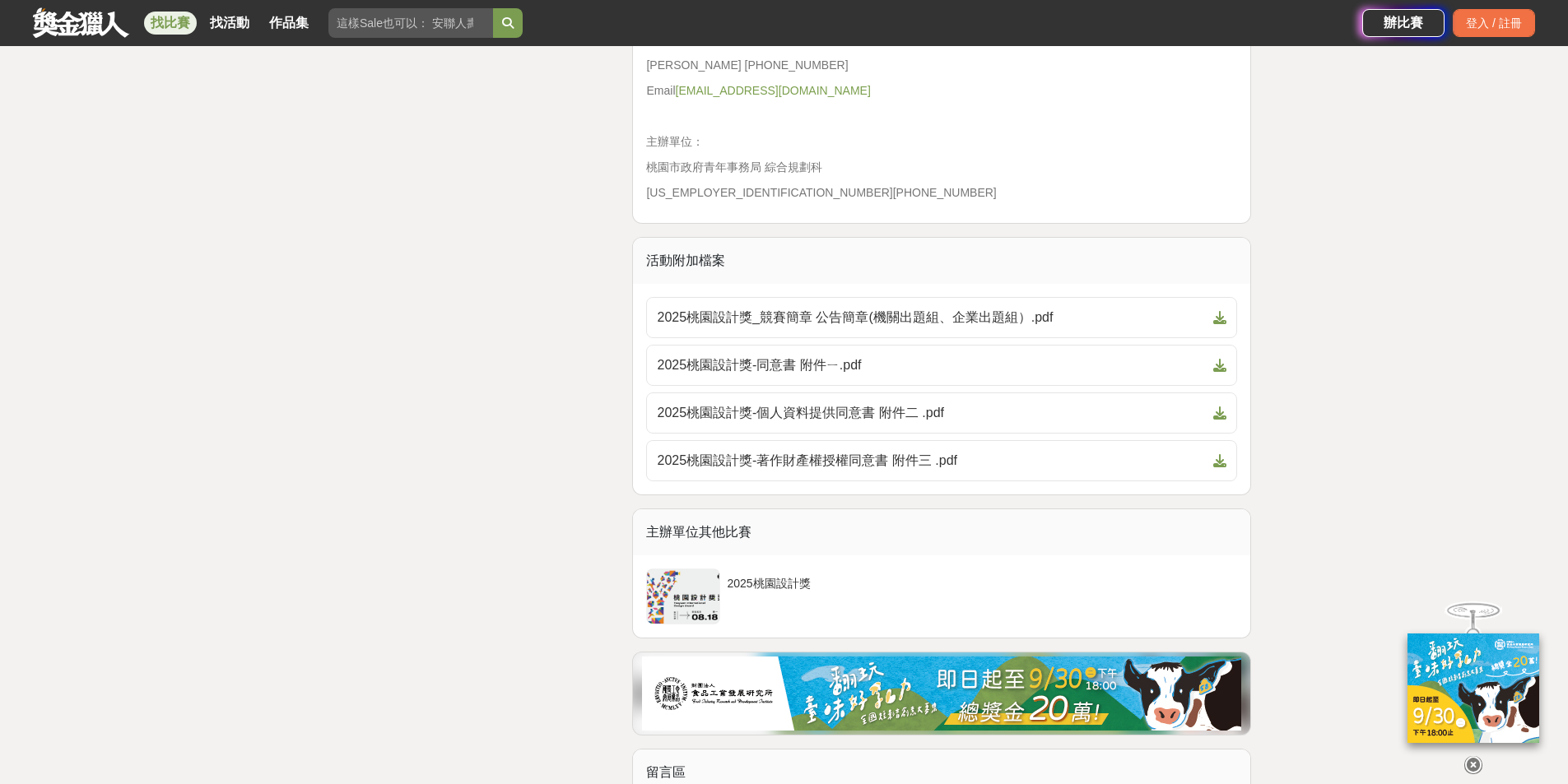
scroll to position [4773, 0]
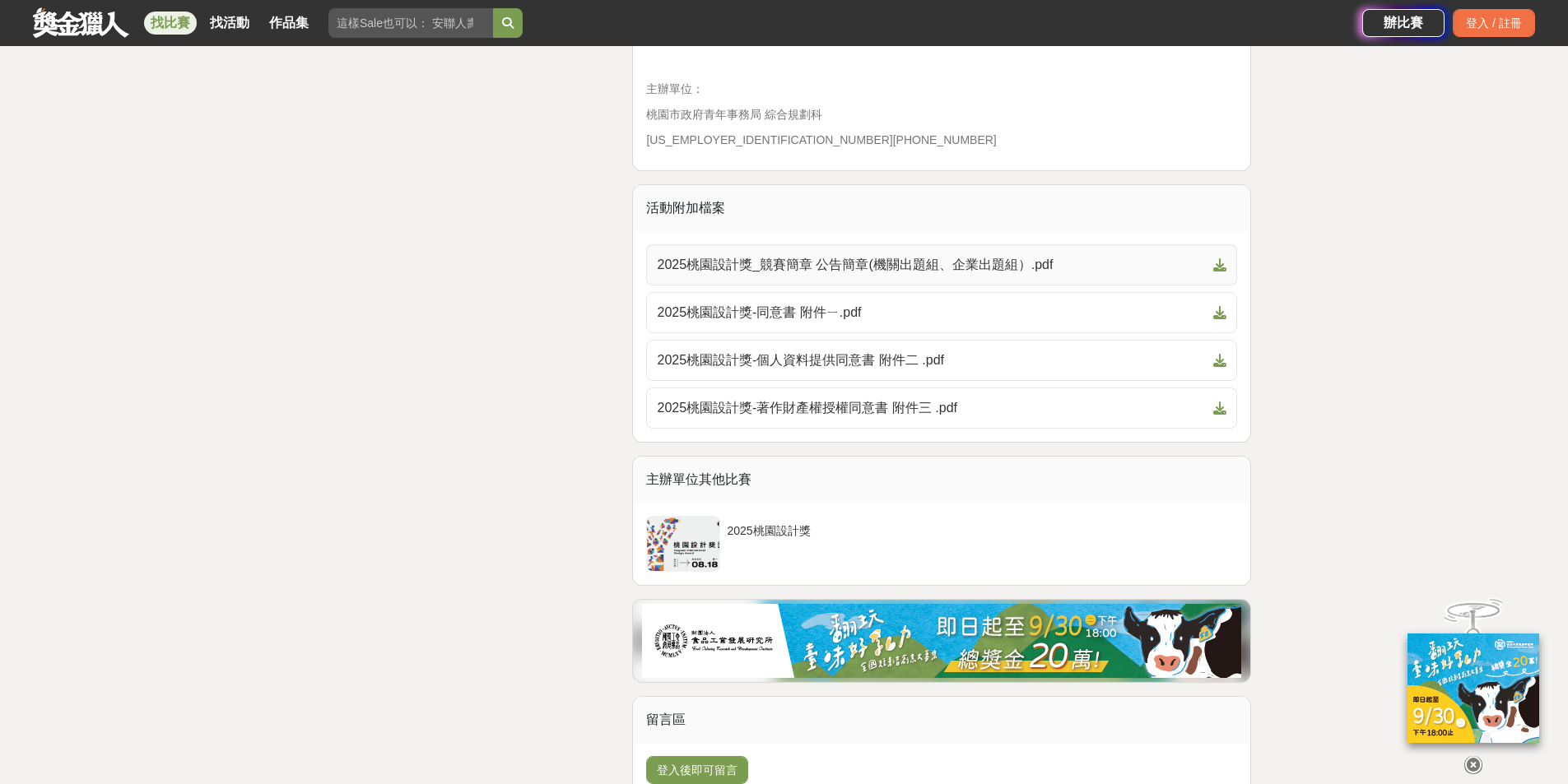
click at [897, 255] on span "2025桃園設計獎_競賽簡章 公告簡章(機關出題組、企業出題組）.pdf" at bounding box center [931, 265] width 549 height 20
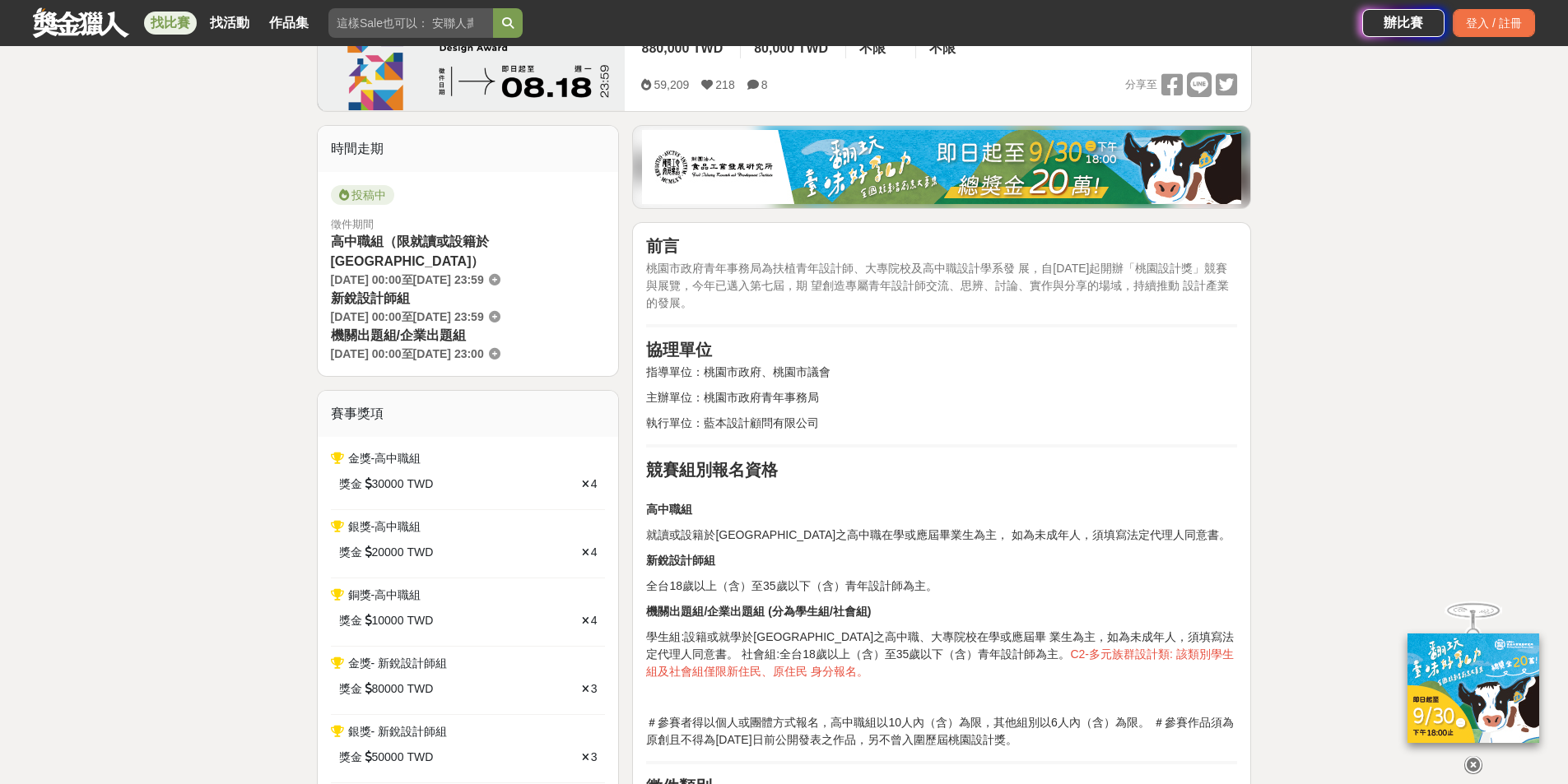
scroll to position [0, 0]
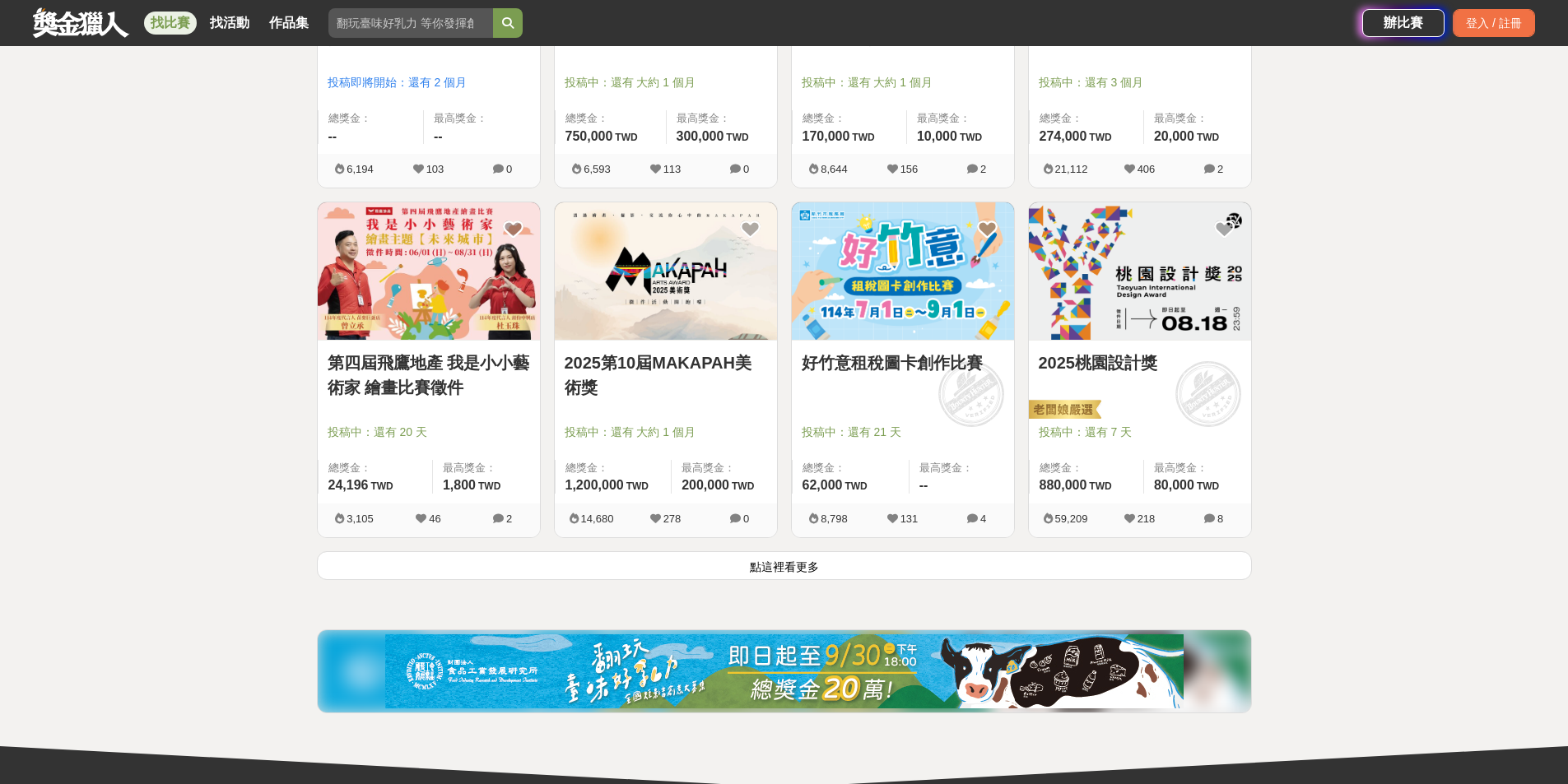
scroll to position [2138, 0]
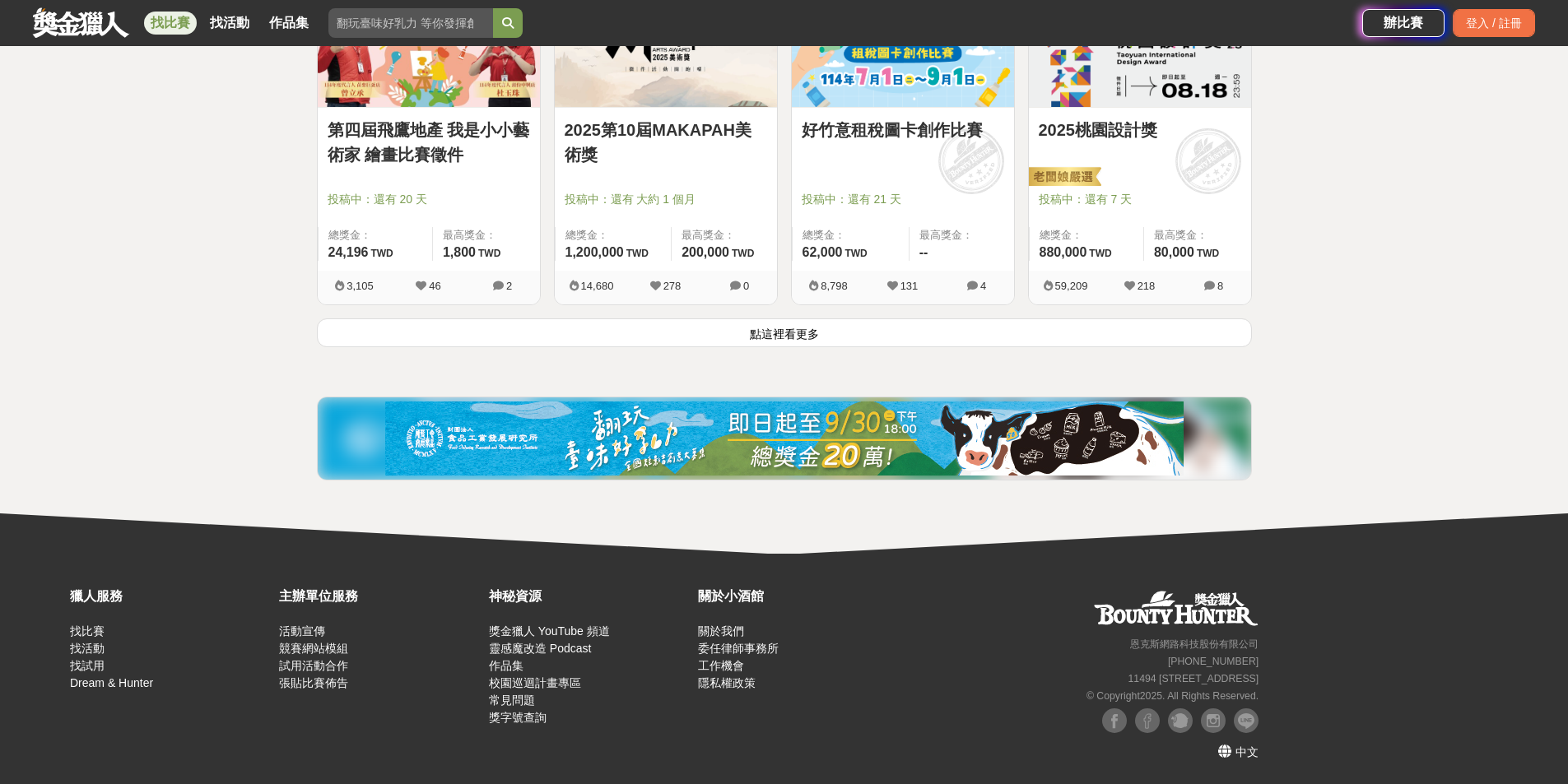
click at [872, 331] on button "點這裡看更多" at bounding box center [784, 333] width 935 height 29
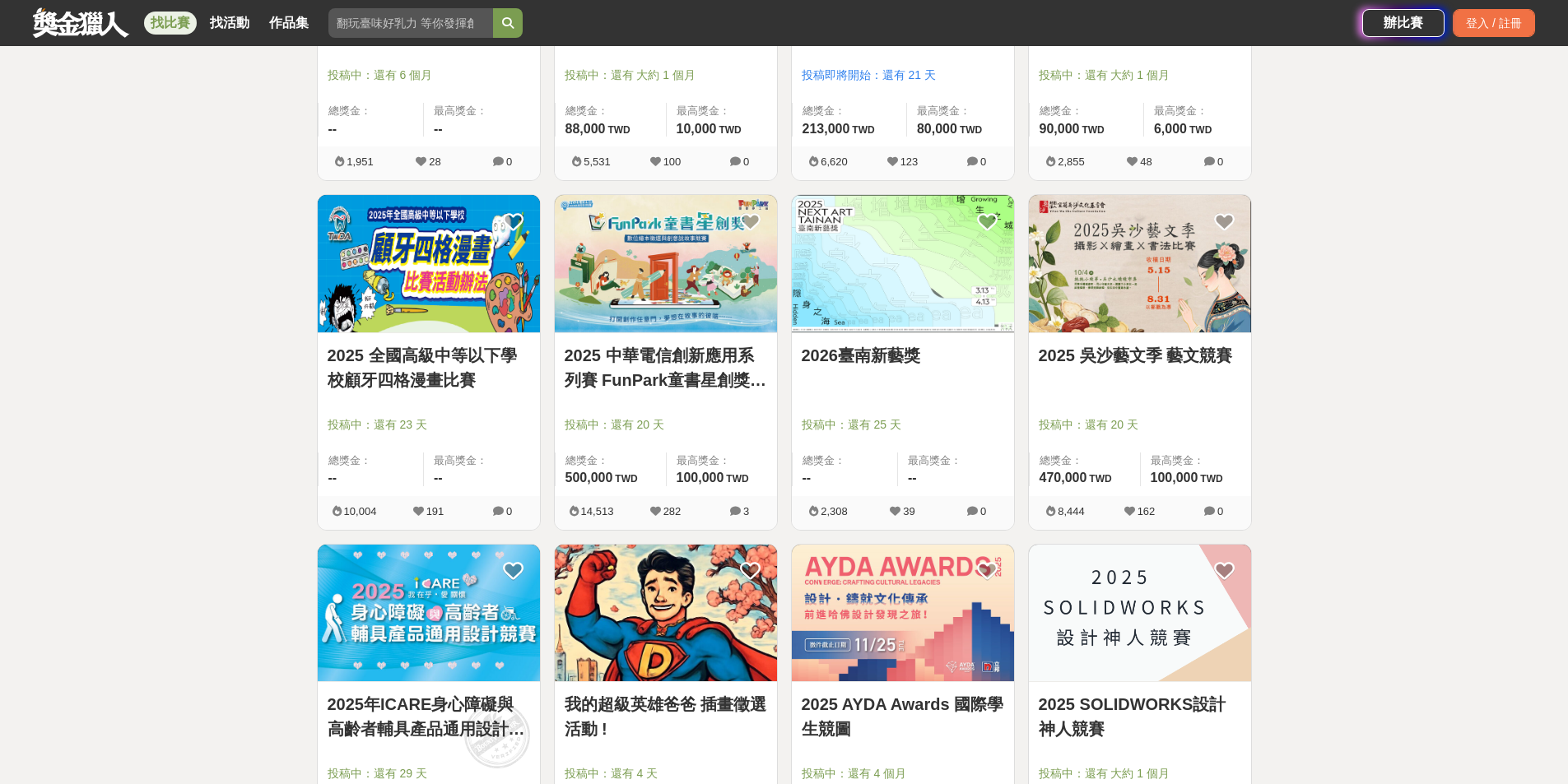
scroll to position [3044, 0]
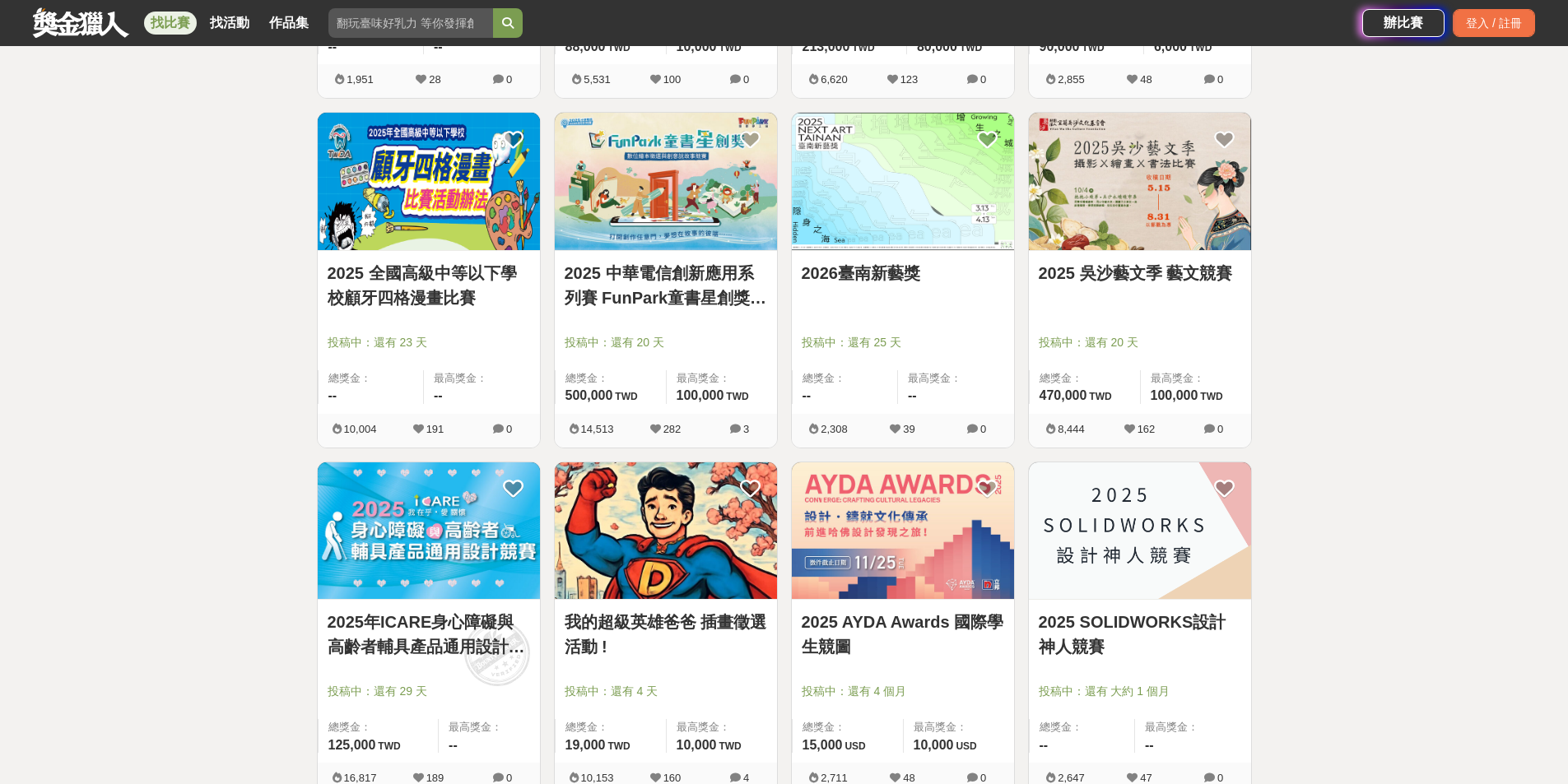
click at [831, 201] on img at bounding box center [903, 181] width 222 height 137
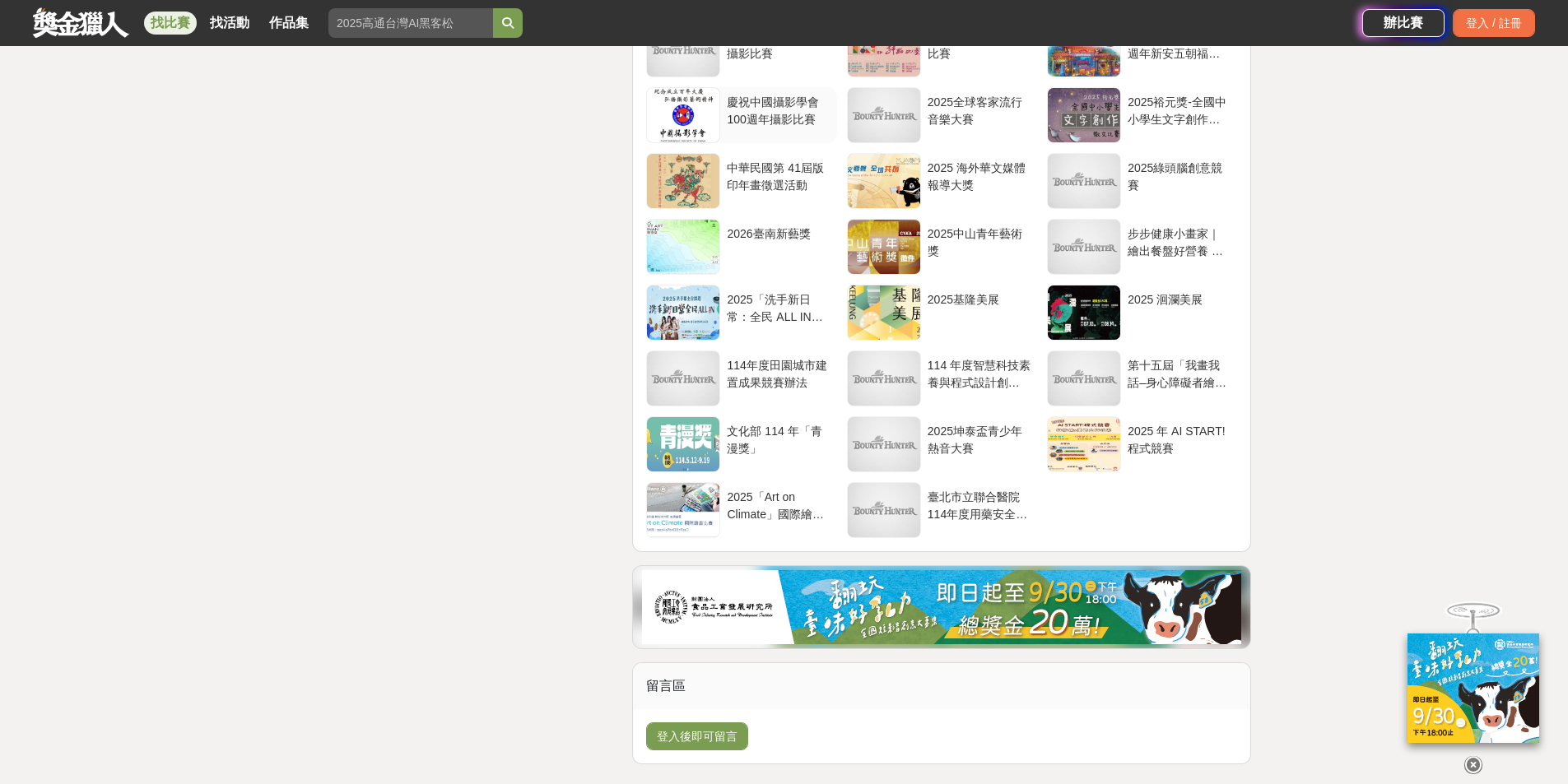
scroll to position [3373, 0]
